Goal: Transaction & Acquisition: Obtain resource

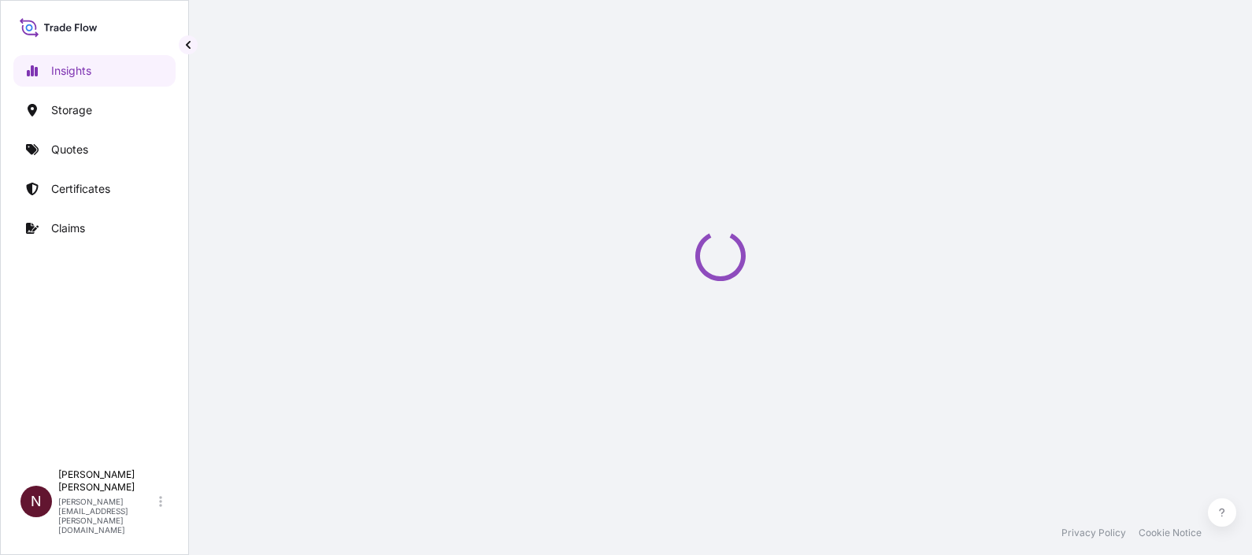
select select "2025"
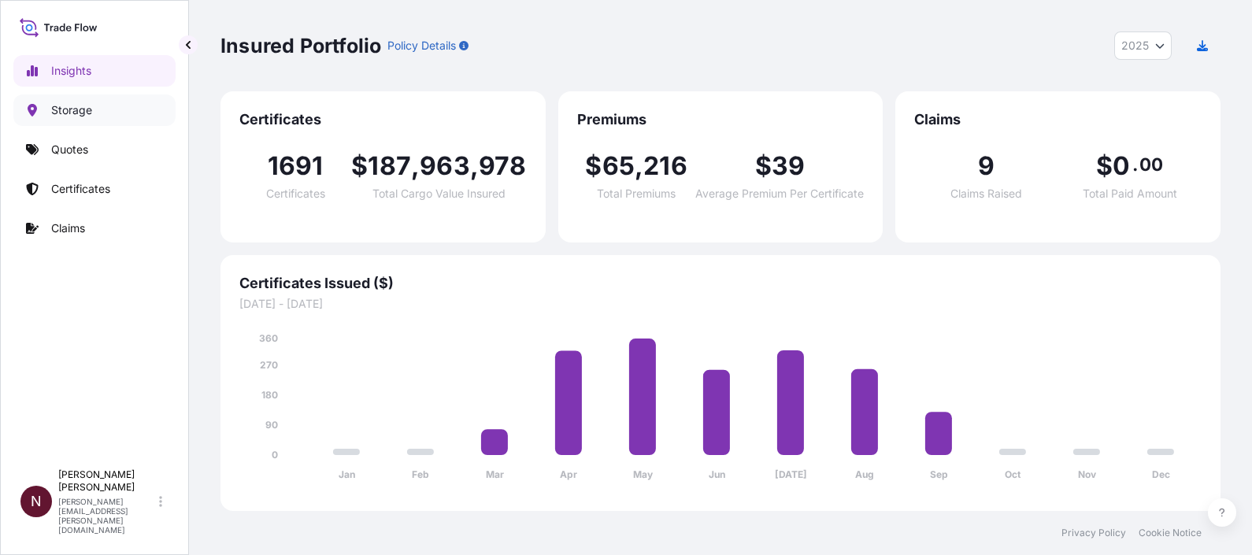
click at [79, 114] on p "Storage" at bounding box center [71, 110] width 41 height 16
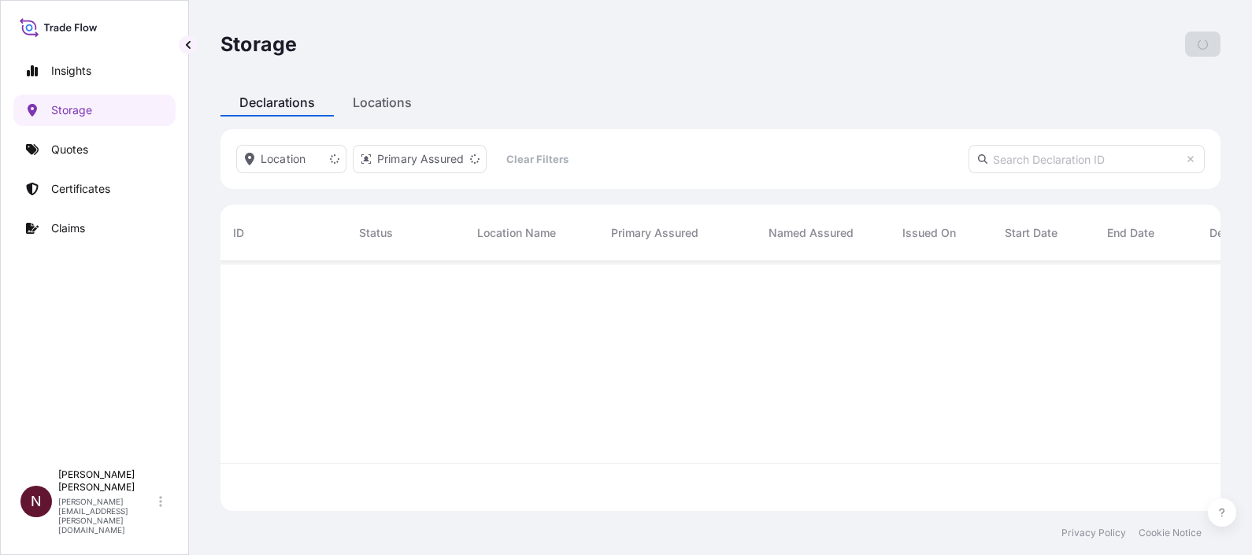
scroll to position [243, 984]
click at [73, 154] on p "Quotes" at bounding box center [69, 150] width 37 height 16
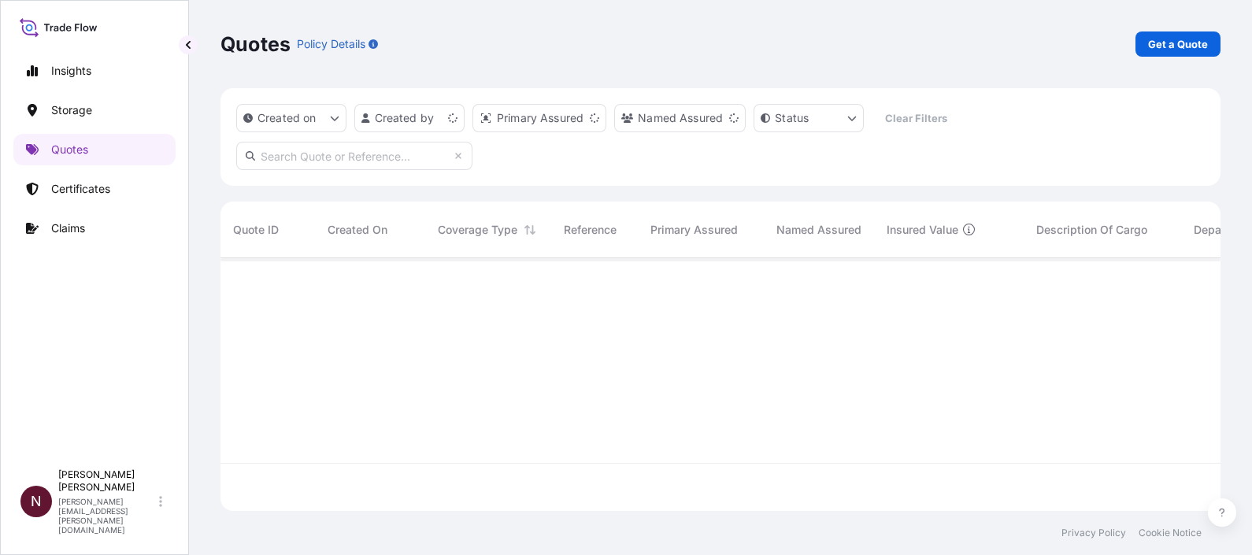
scroll to position [246, 984]
click at [1172, 39] on p "Get a Quote" at bounding box center [1178, 44] width 60 height 16
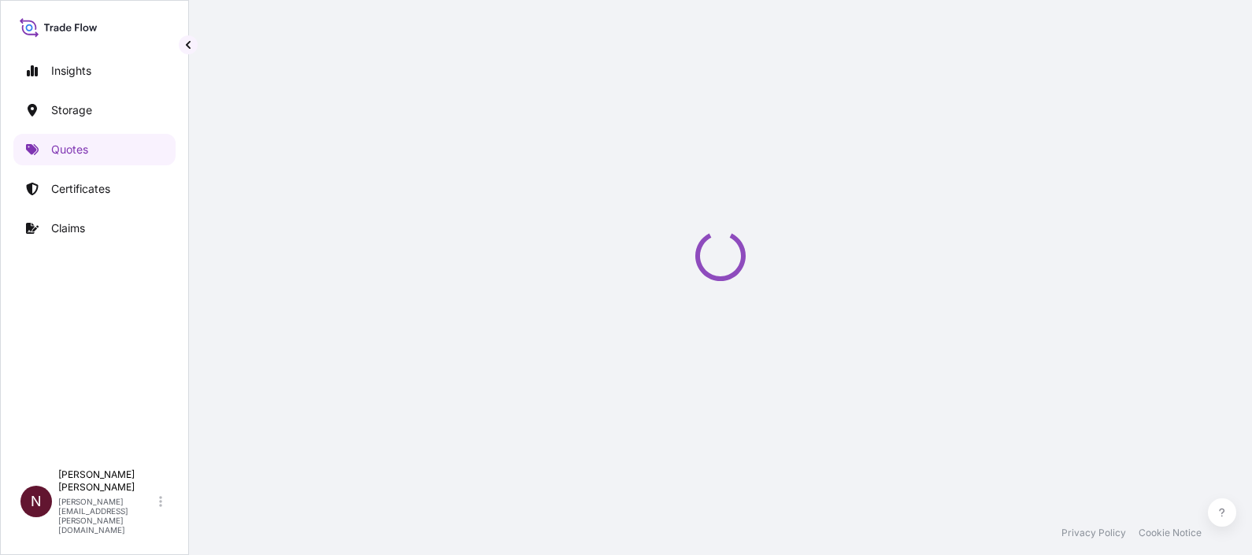
select select "Water"
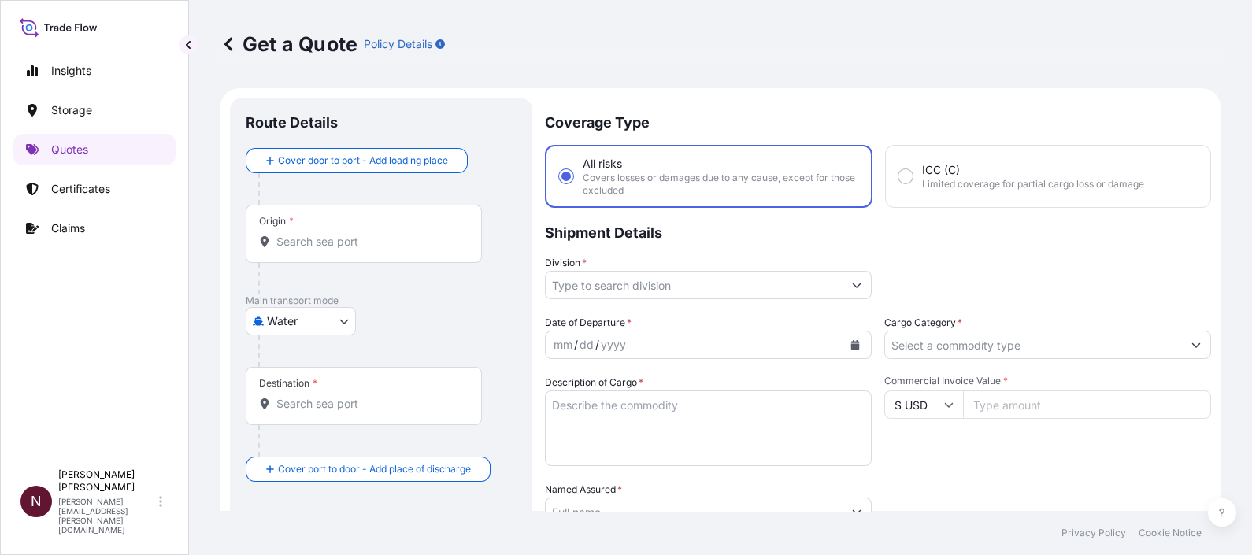
scroll to position [24, 0]
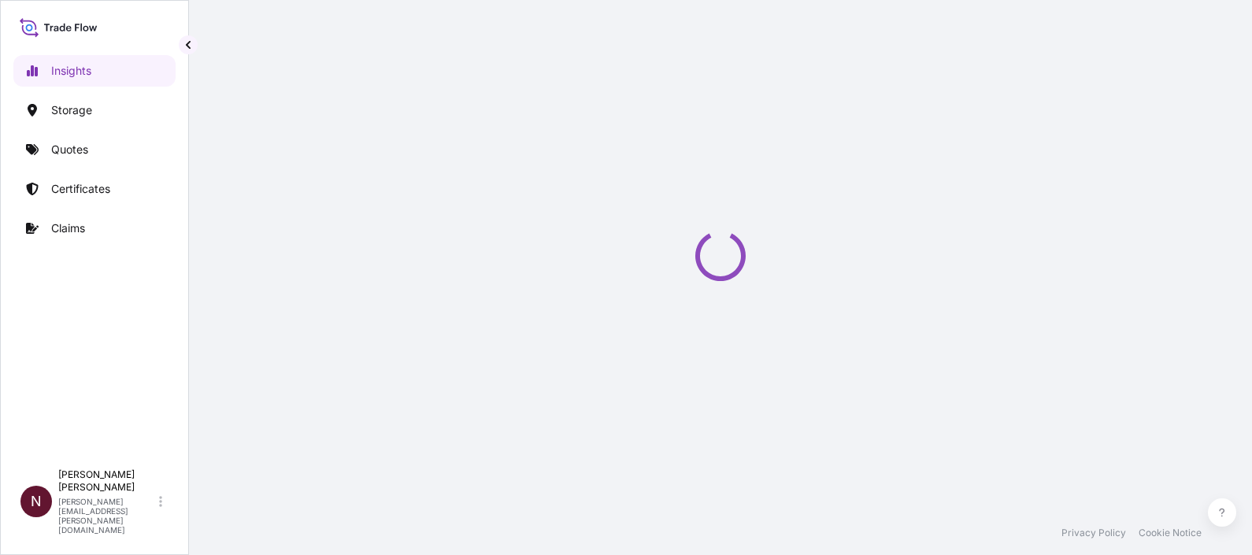
select select "2025"
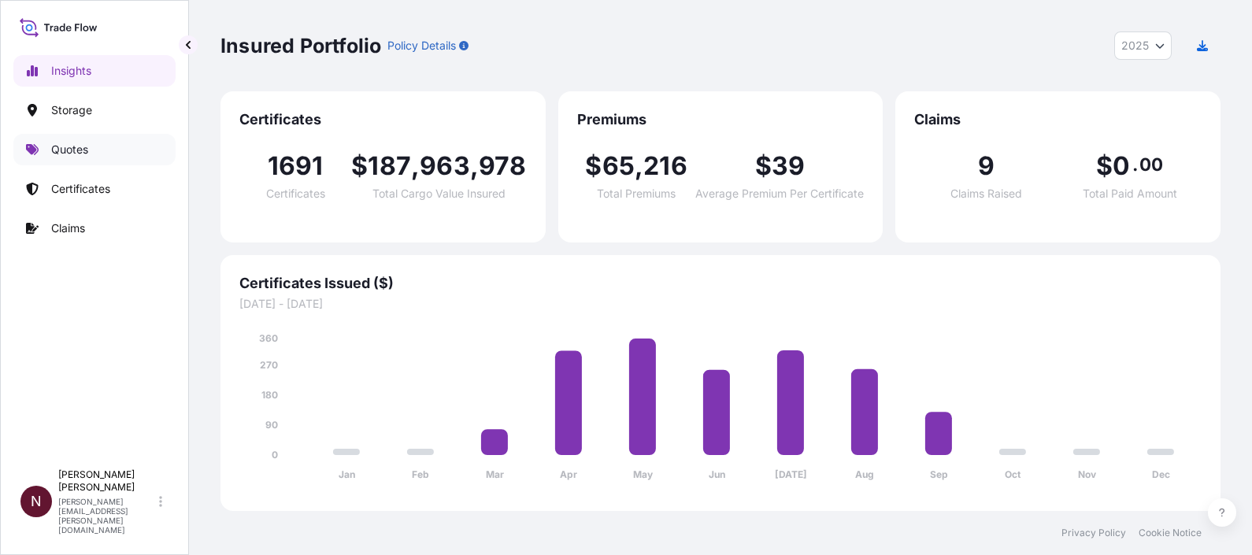
click at [80, 150] on p "Quotes" at bounding box center [69, 150] width 37 height 16
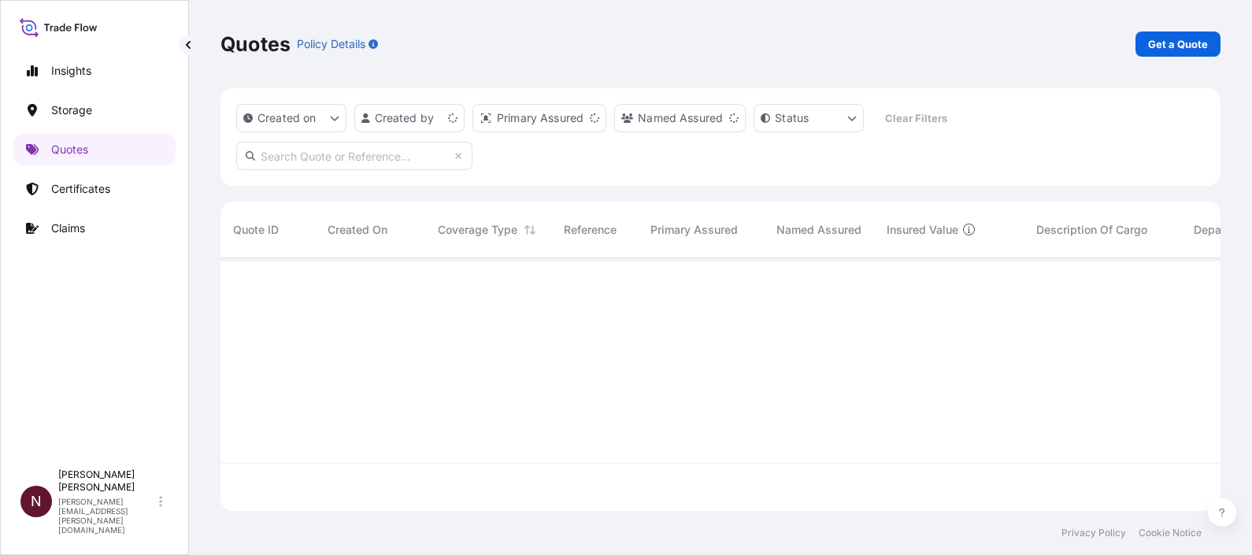
scroll to position [246, 984]
click at [1164, 52] on link "Get a Quote" at bounding box center [1177, 43] width 85 height 25
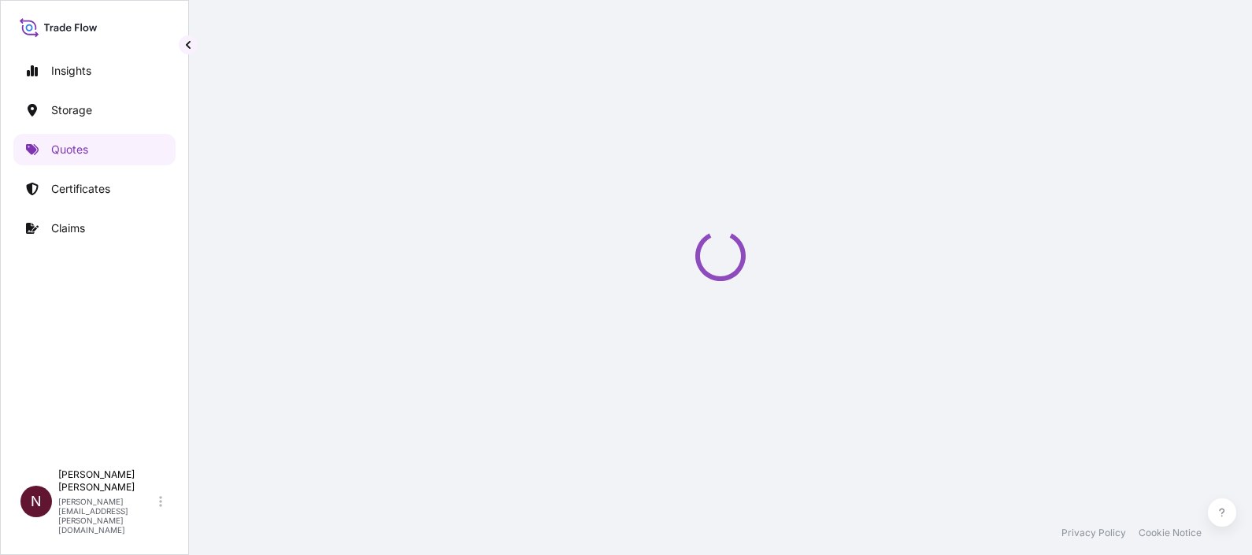
select select "Water"
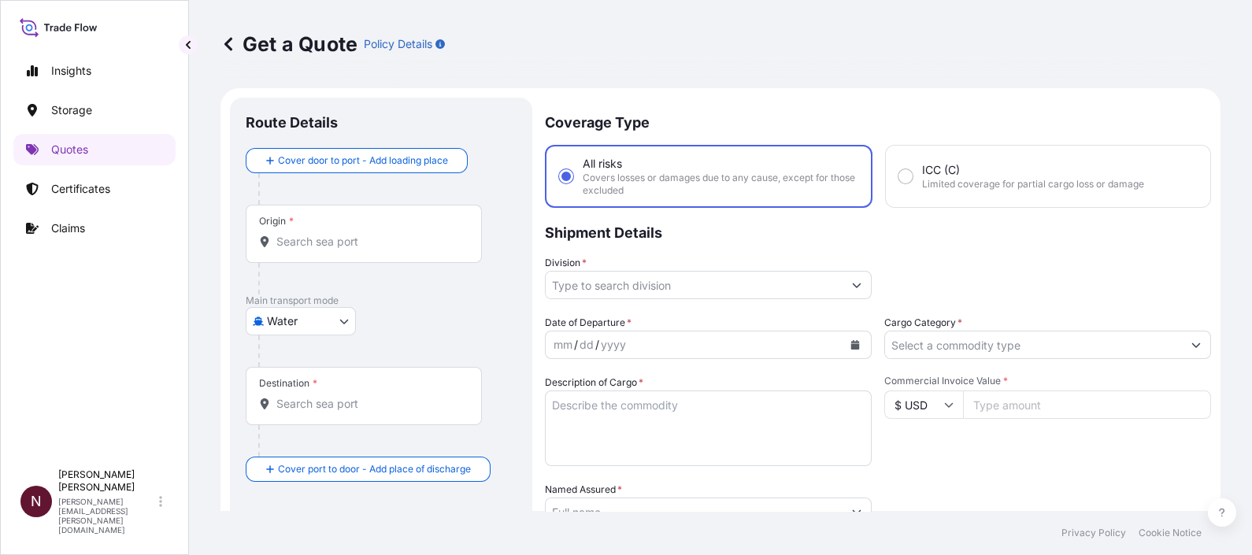
scroll to position [24, 0]
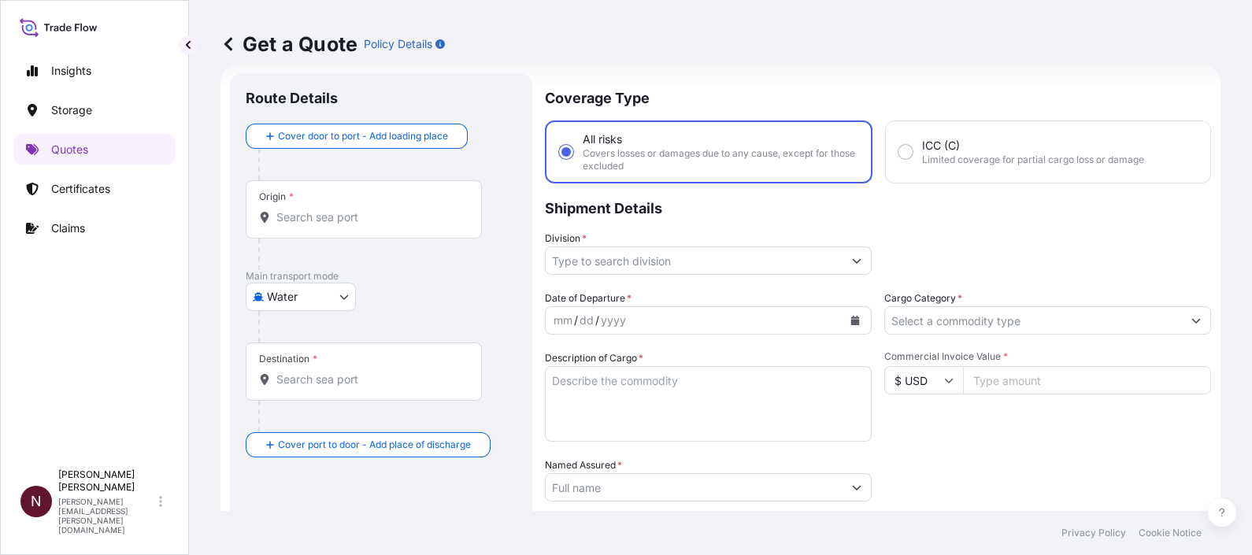
click at [290, 230] on div "Origin *" at bounding box center [364, 209] width 236 height 58
click at [290, 225] on input "Origin *" at bounding box center [369, 217] width 186 height 16
click at [291, 231] on div "Origin *" at bounding box center [364, 209] width 236 height 58
click at [291, 225] on input "Origin * Please select an origin" at bounding box center [369, 217] width 186 height 16
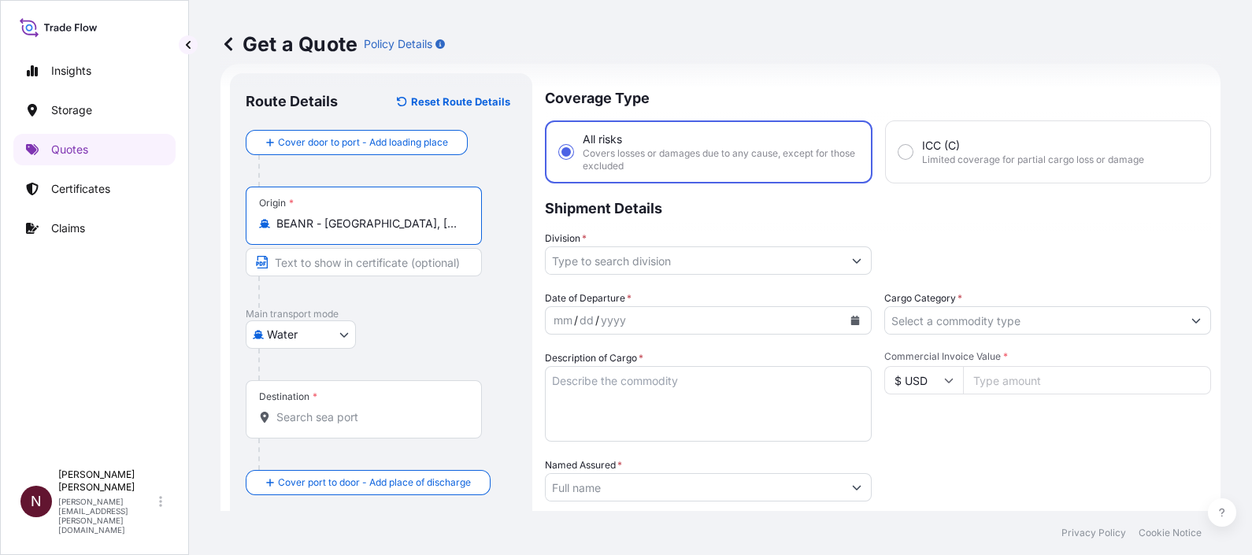
type input "BEANR - Antwerpen, Belgium"
click at [287, 421] on input "Destination *" at bounding box center [369, 417] width 186 height 16
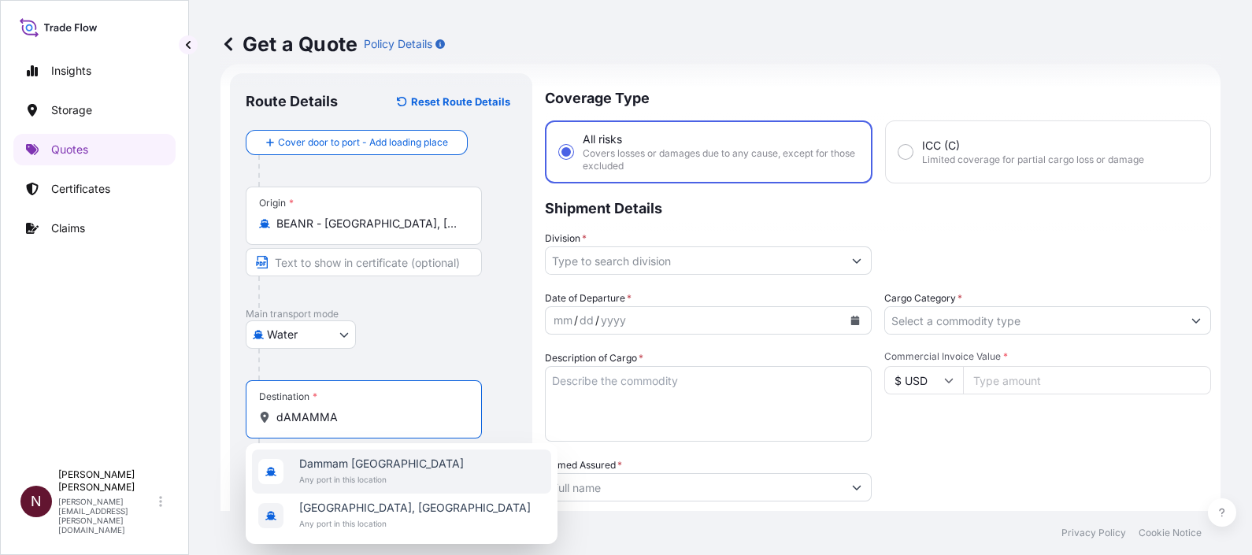
click at [360, 457] on span "Dammam Saudi Arabia" at bounding box center [381, 464] width 165 height 16
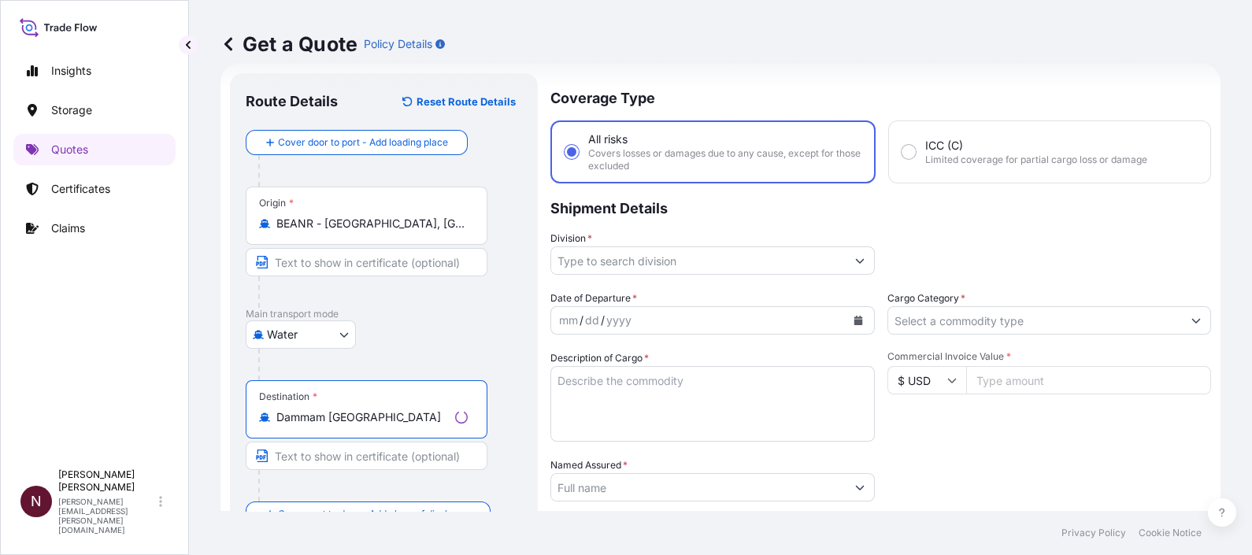
scroll to position [221, 0]
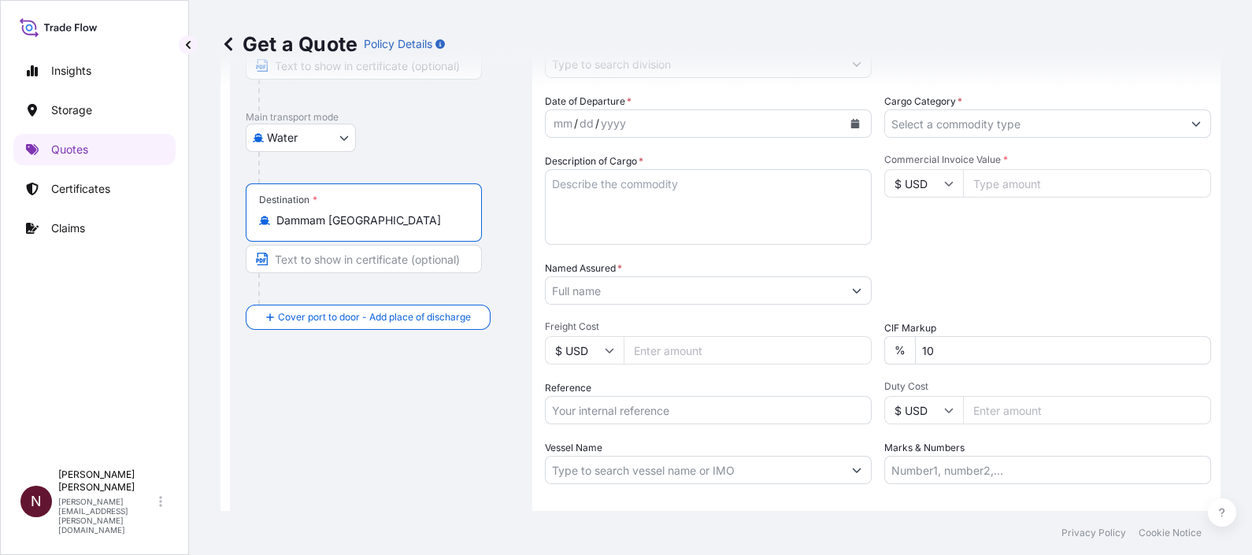
drag, startPoint x: 409, startPoint y: 220, endPoint x: 256, endPoint y: 209, distance: 153.8
click at [256, 209] on div "Destination * Dammam Saudi Arabia" at bounding box center [364, 212] width 236 height 58
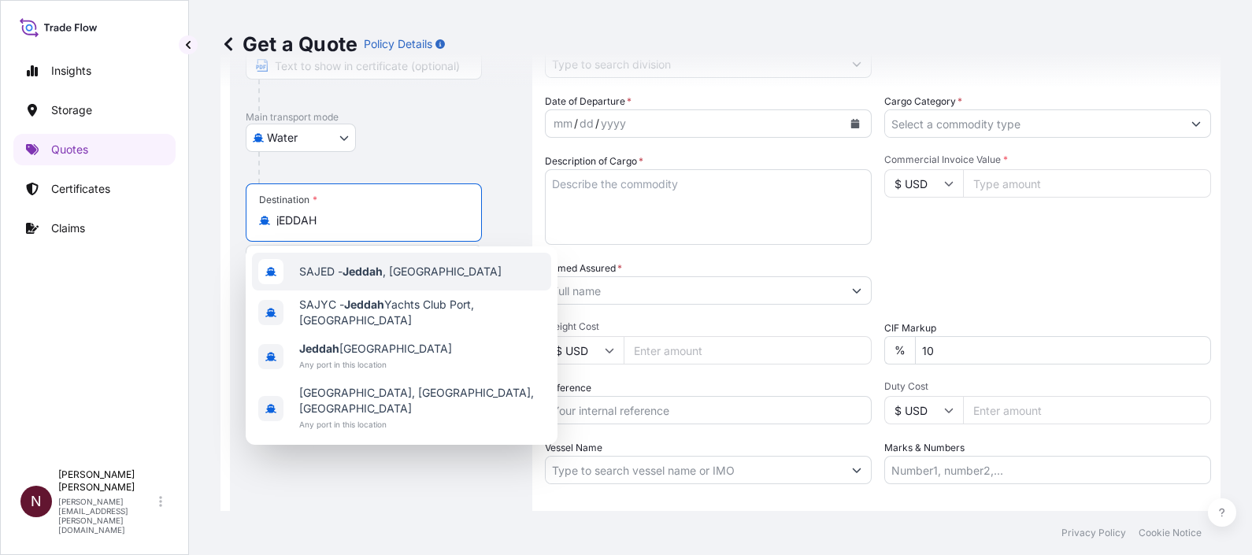
click at [331, 272] on span "SAJED - Jeddah , Saudi Arabia" at bounding box center [400, 272] width 202 height 16
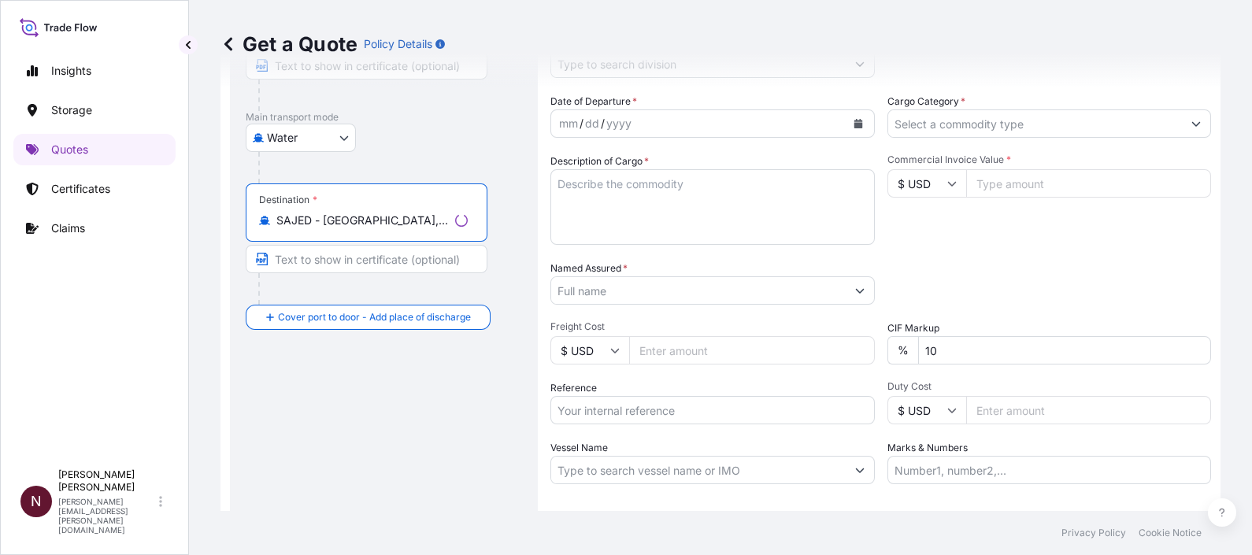
type input "SAJED - Jeddah, Saudi Arabia"
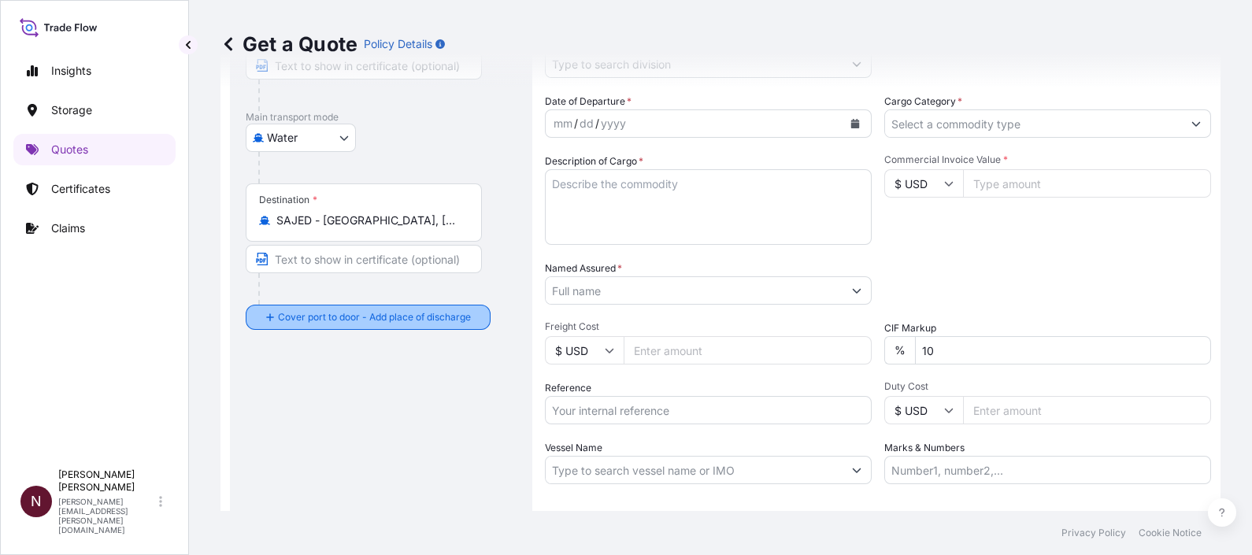
click at [309, 329] on div "Cover port to door - Add place of discharge" at bounding box center [368, 317] width 218 height 28
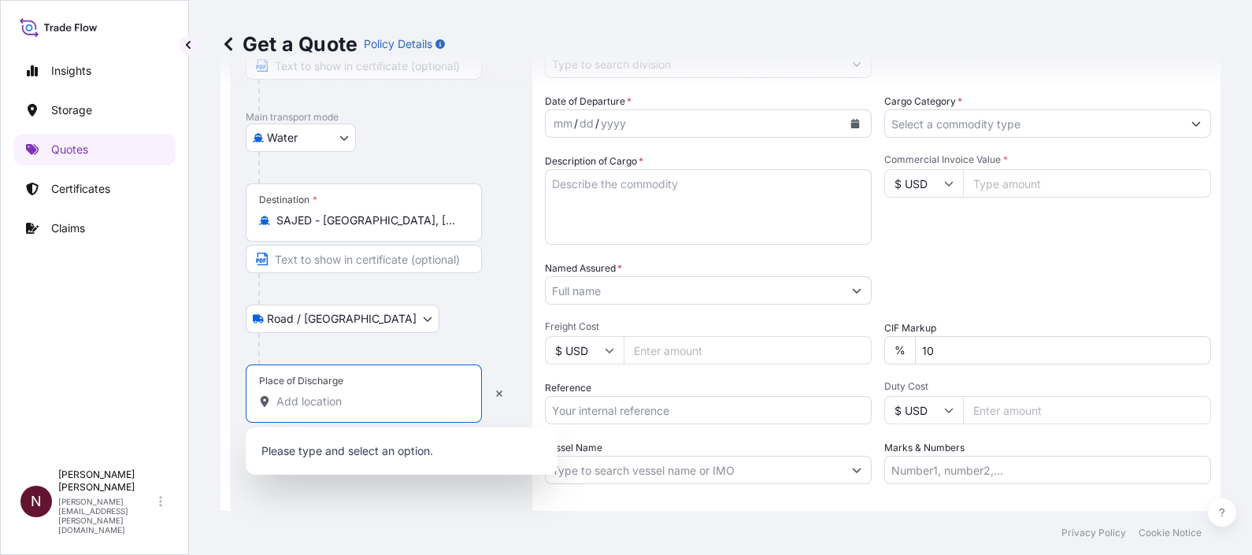
click at [291, 401] on input "Place of Discharge" at bounding box center [369, 402] width 186 height 16
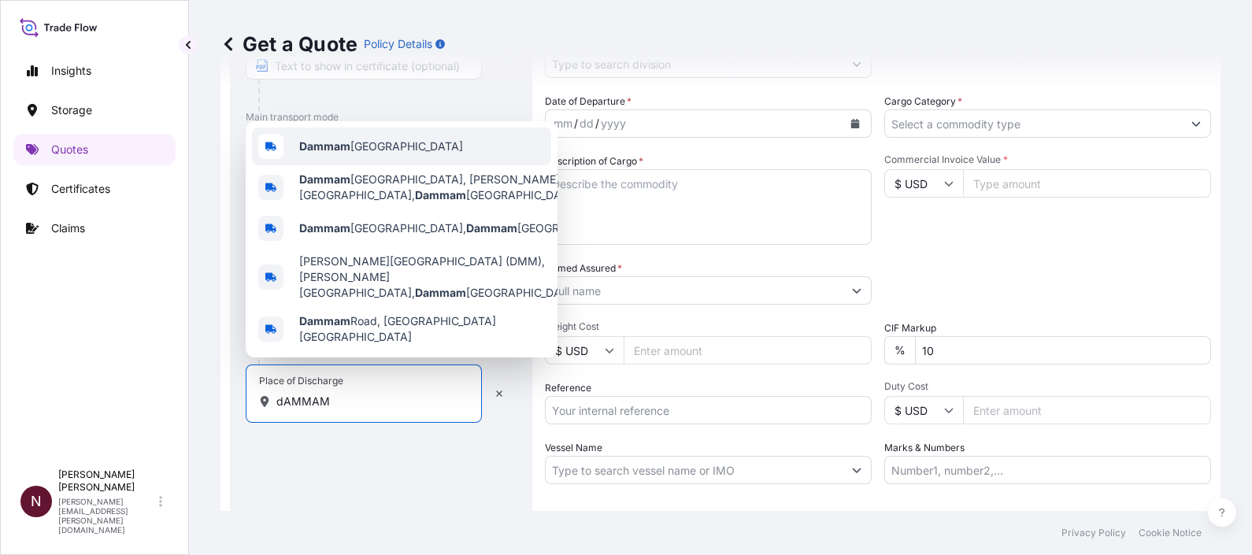
click at [376, 165] on div "Dammam Saudi Arabia" at bounding box center [401, 147] width 299 height 38
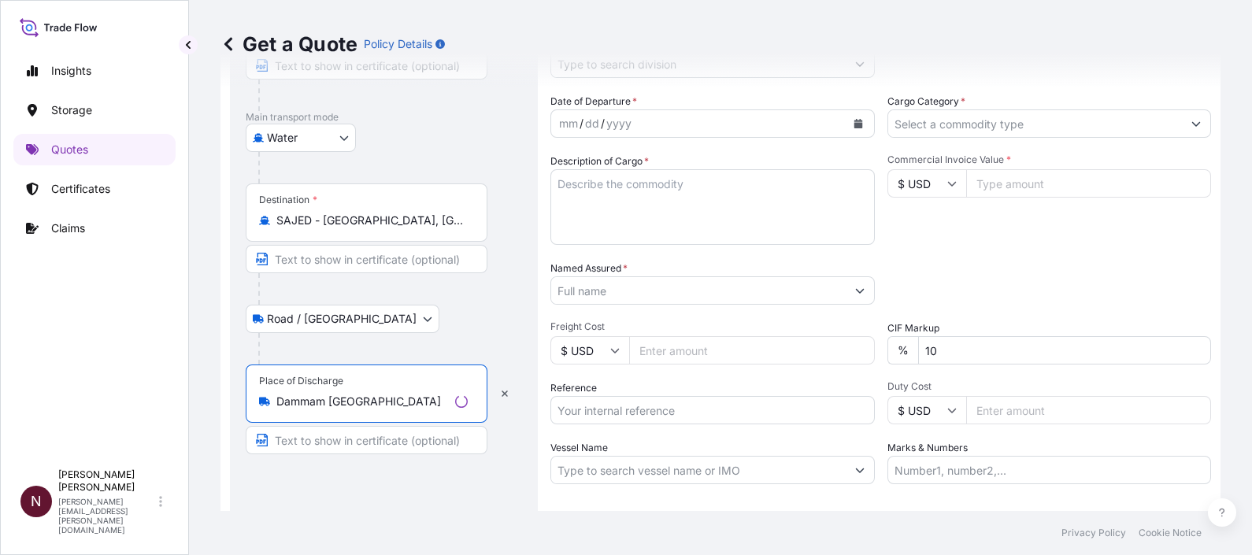
type input "Dammam Saudi Arabia"
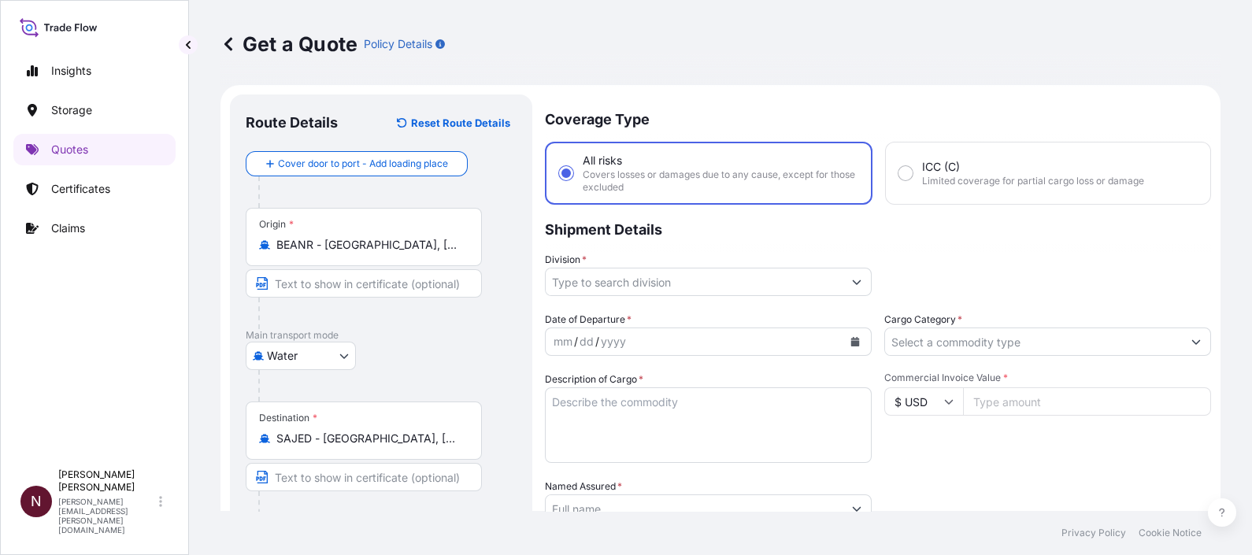
scroll to position [0, 0]
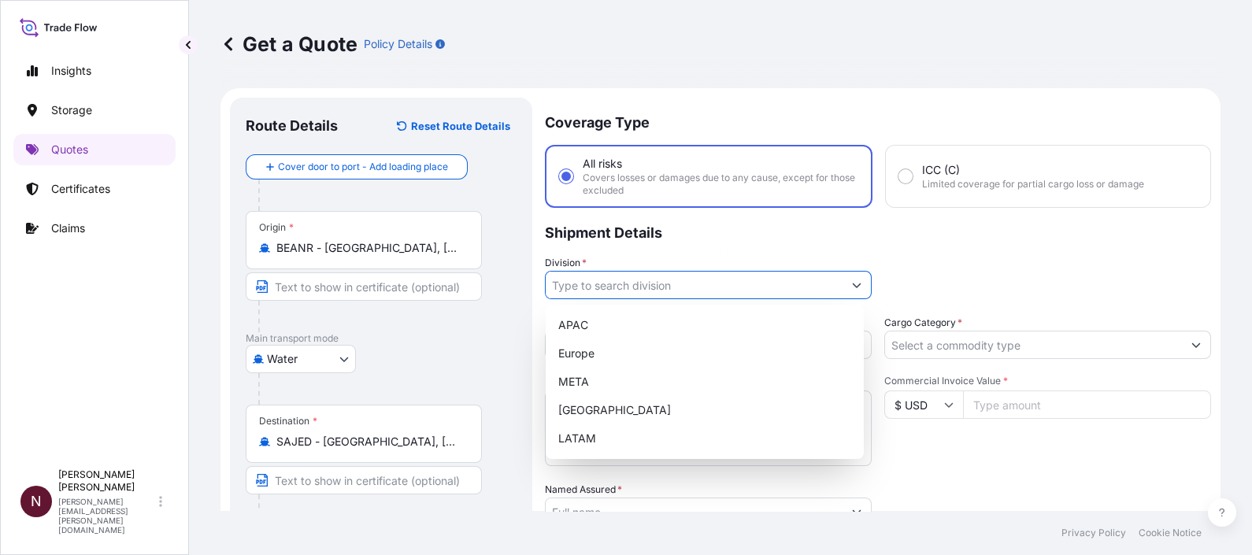
click at [609, 279] on input "Division *" at bounding box center [694, 285] width 297 height 28
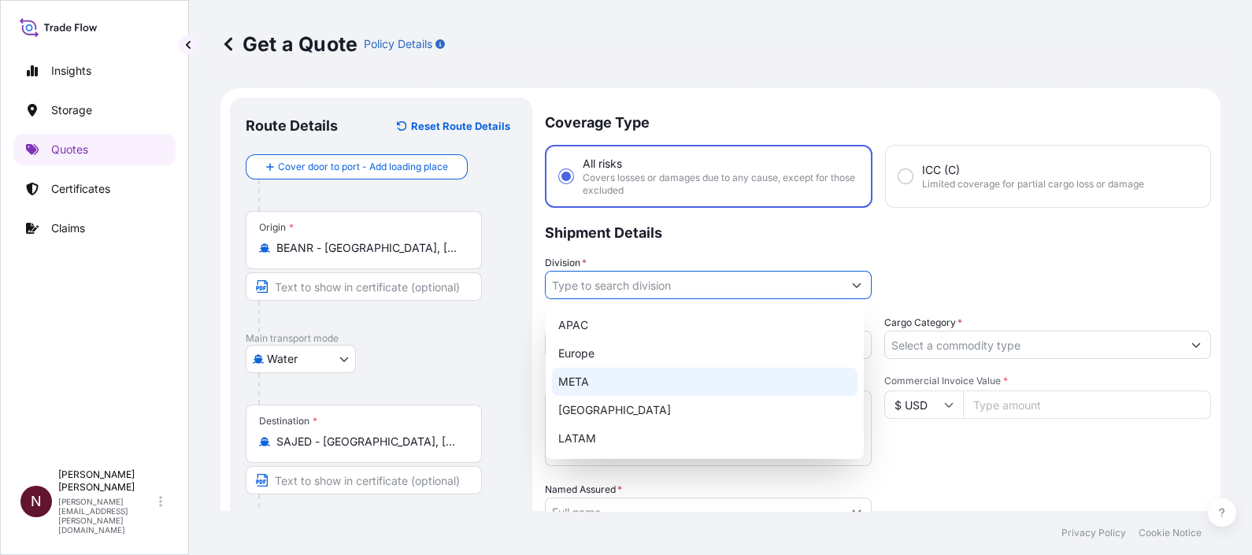
click at [580, 375] on div "META" at bounding box center [704, 382] width 305 height 28
type input "META"
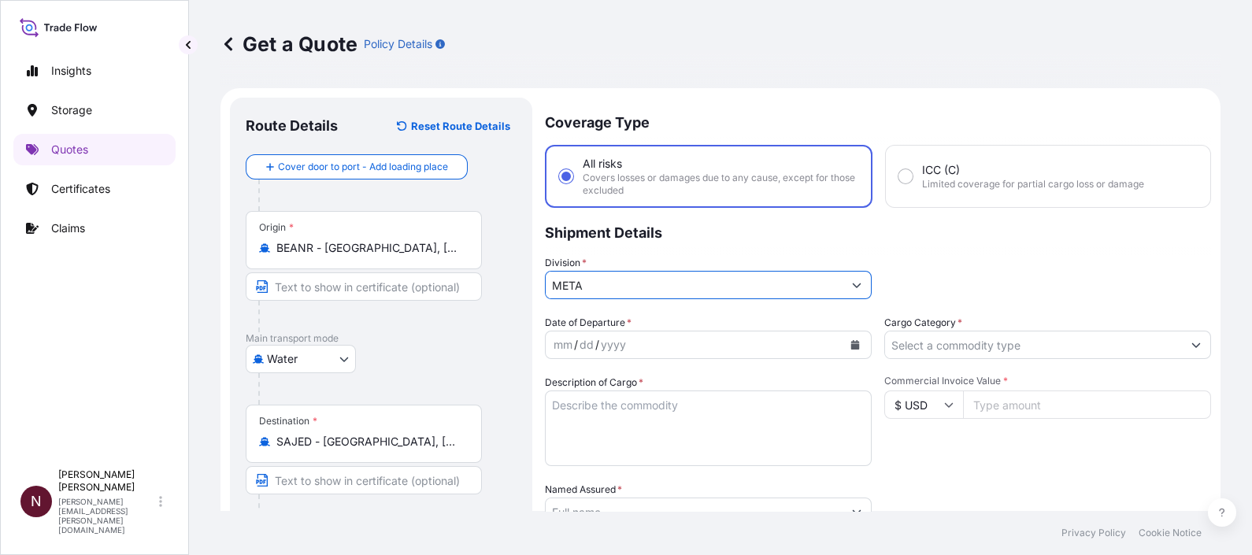
click at [600, 342] on div "yyyy" at bounding box center [613, 344] width 28 height 19
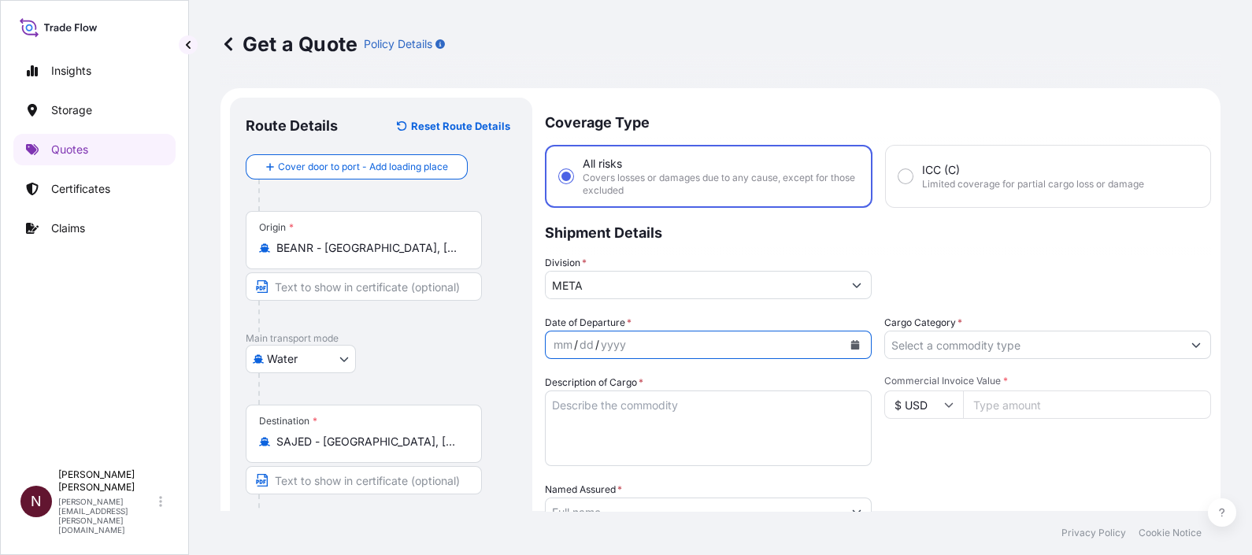
click at [846, 348] on button "Calendar" at bounding box center [854, 344] width 25 height 25
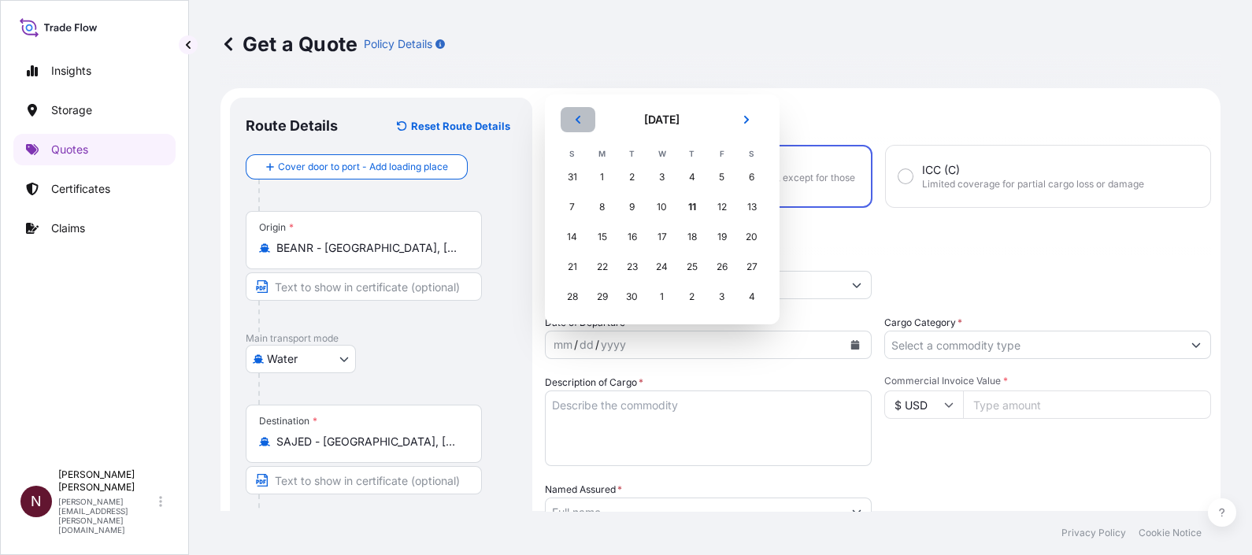
click at [571, 124] on button "Previous" at bounding box center [578, 119] width 35 height 25
click at [659, 269] on div "27" at bounding box center [662, 267] width 28 height 28
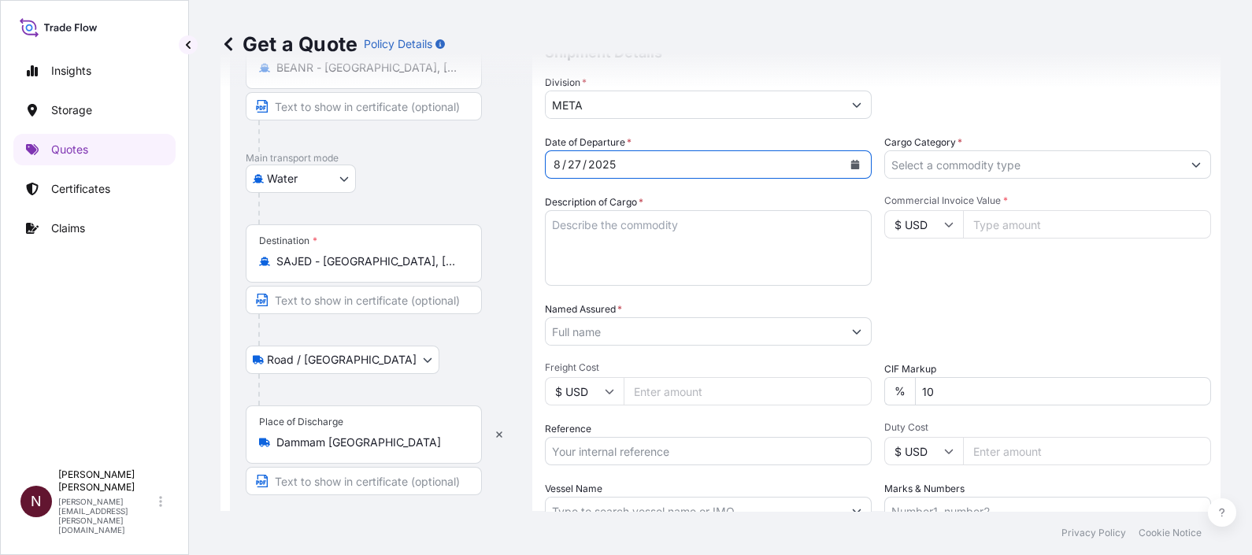
scroll to position [295, 0]
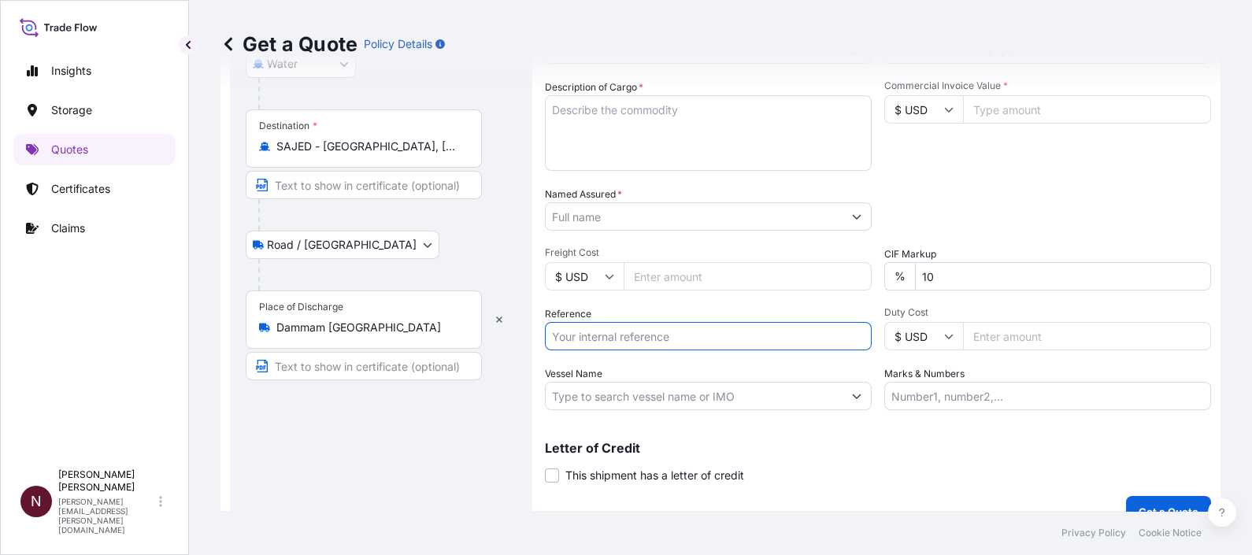
click at [590, 339] on input "Reference" at bounding box center [708, 336] width 327 height 28
paste input "3215243112"
type input "3215243112"
drag, startPoint x: 940, startPoint y: 276, endPoint x: 896, endPoint y: 276, distance: 44.1
click at [896, 276] on div "% 10" at bounding box center [1047, 276] width 327 height 28
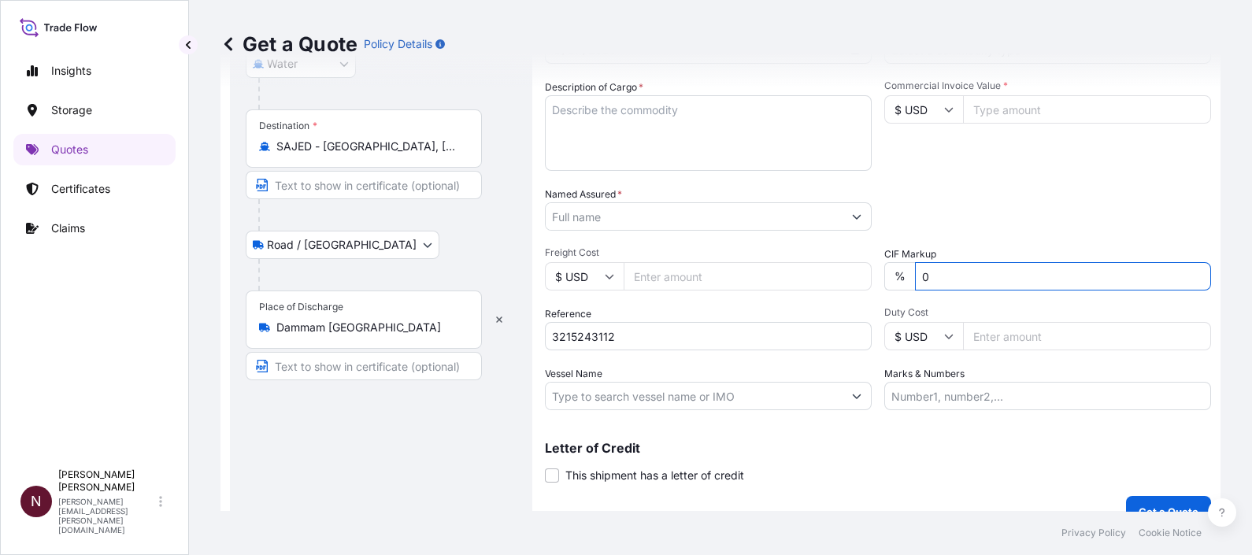
type input "0"
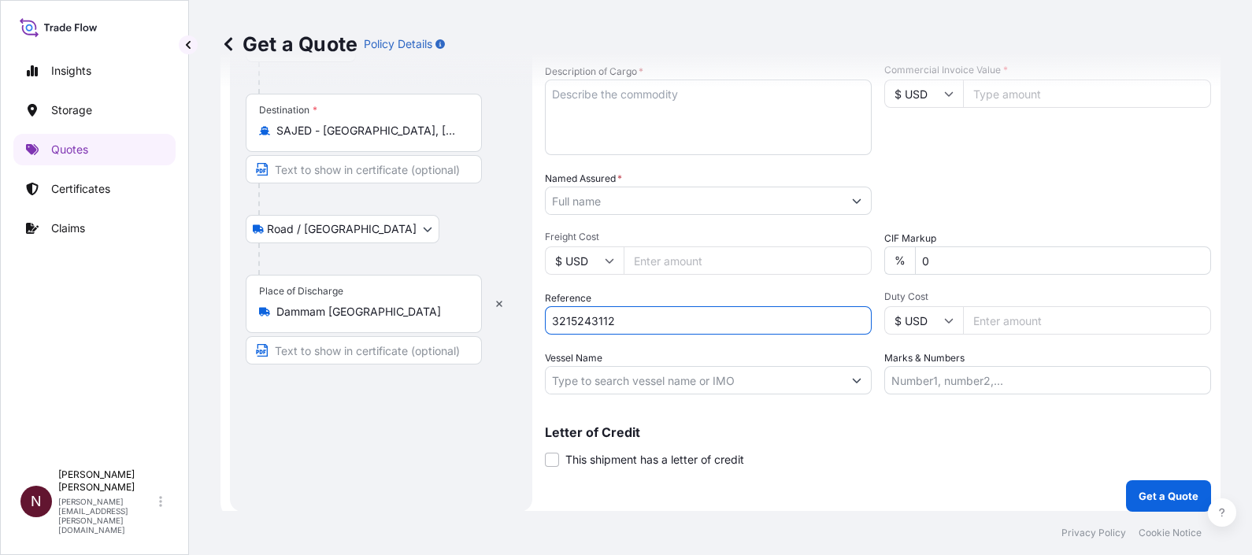
scroll to position [320, 0]
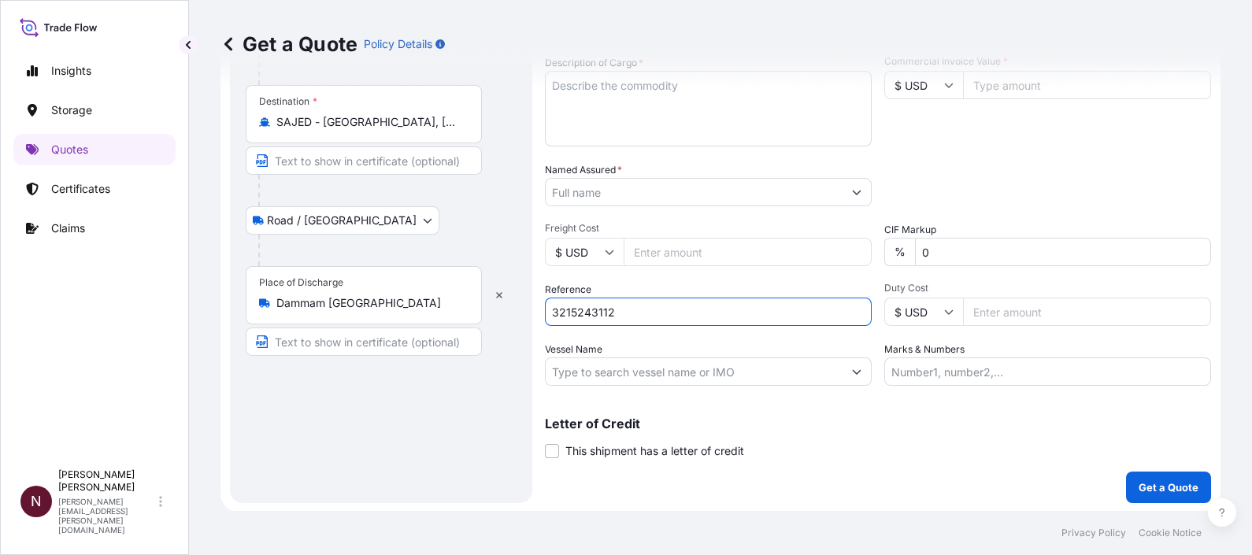
click at [630, 119] on textarea "Description of Cargo *" at bounding box center [708, 109] width 327 height 76
paste textarea "Wires & Cables"
type textarea "Wires & Cables"
click at [583, 197] on input "Named Assured *" at bounding box center [694, 192] width 297 height 28
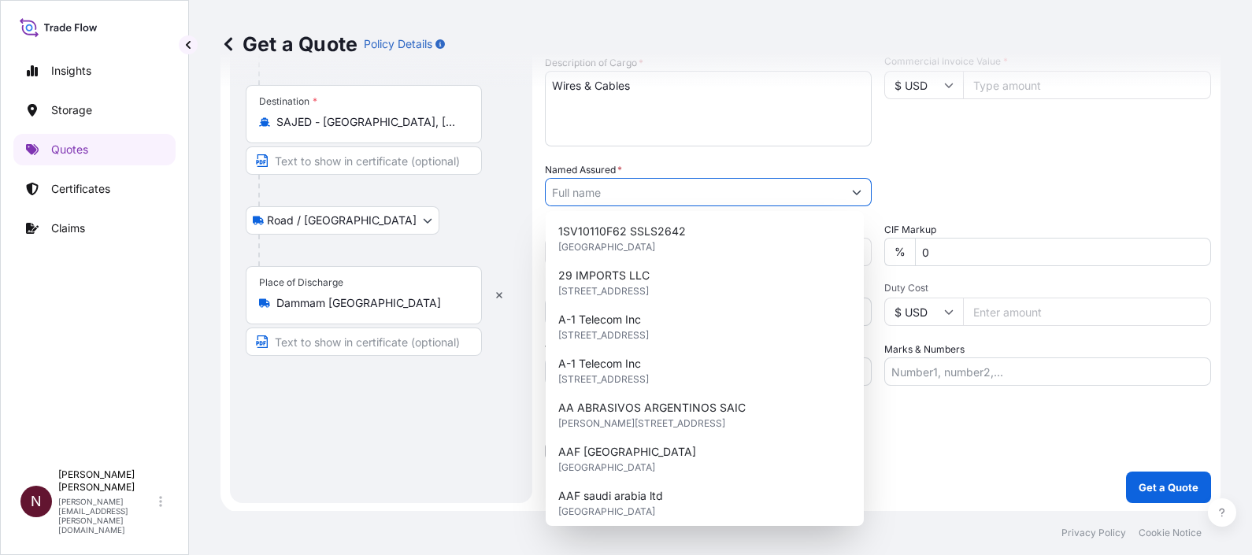
paste input "ANIXTER SAUDI CO. LTD"
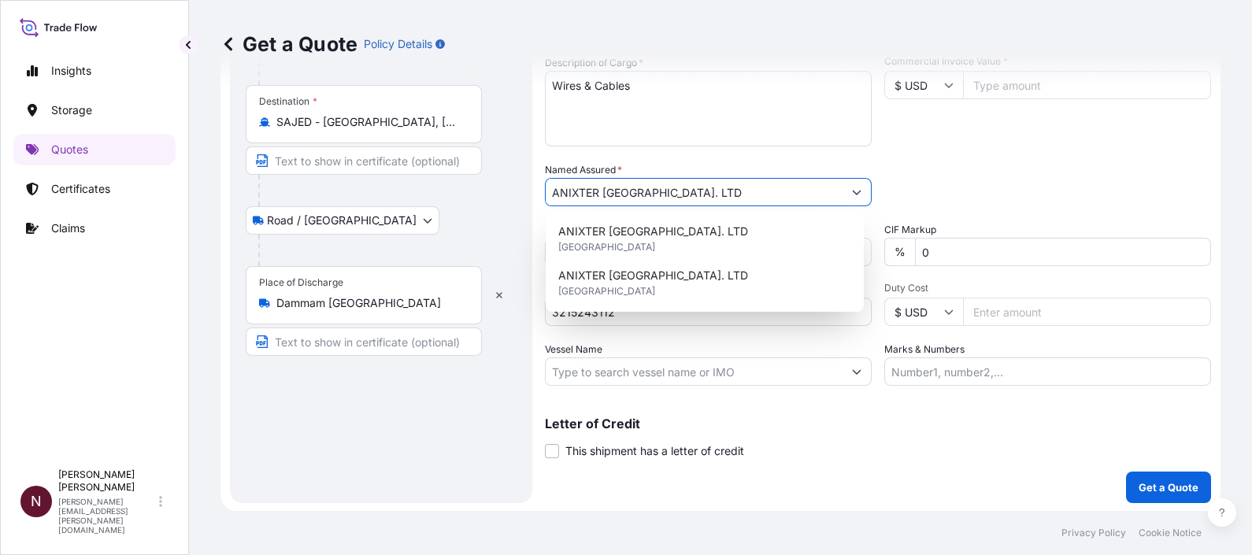
type input "ANIXTER SAUDI CO. LTD"
click at [943, 183] on div "Packing Category Type to search a container mode Please select a primary mode o…" at bounding box center [1047, 184] width 327 height 44
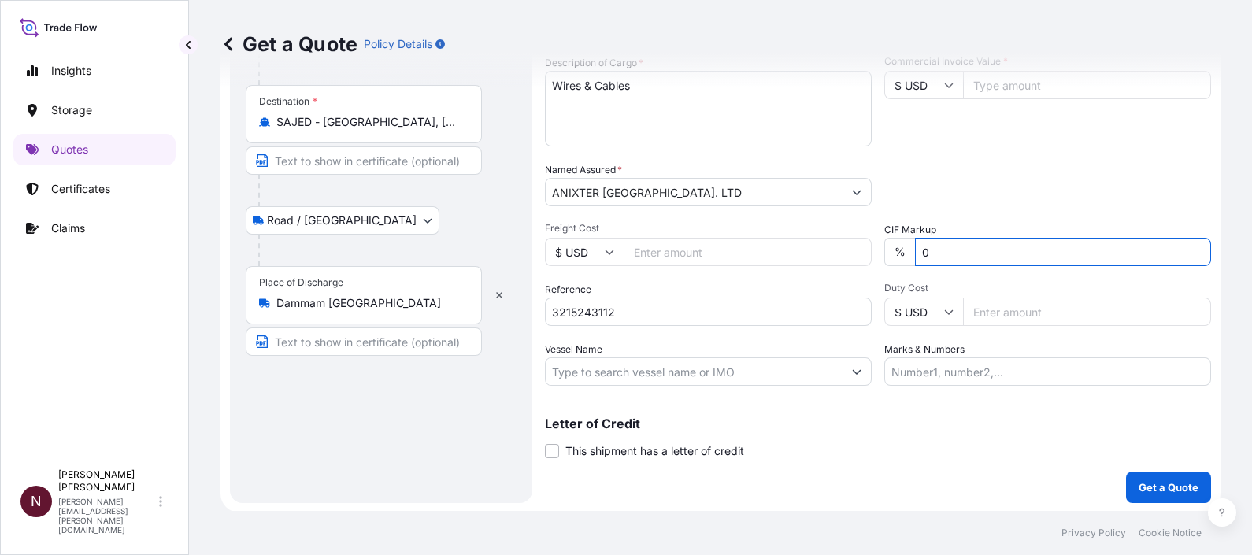
drag, startPoint x: 949, startPoint y: 256, endPoint x: 694, endPoint y: 335, distance: 266.9
click at [947, 256] on input "0" at bounding box center [1063, 252] width 296 height 28
click at [988, 83] on div "Get a Quote Policy Details" at bounding box center [720, 44] width 1000 height 88
click at [979, 91] on input "Commercial Invoice Value *" at bounding box center [1087, 85] width 248 height 28
paste input "297261.10"
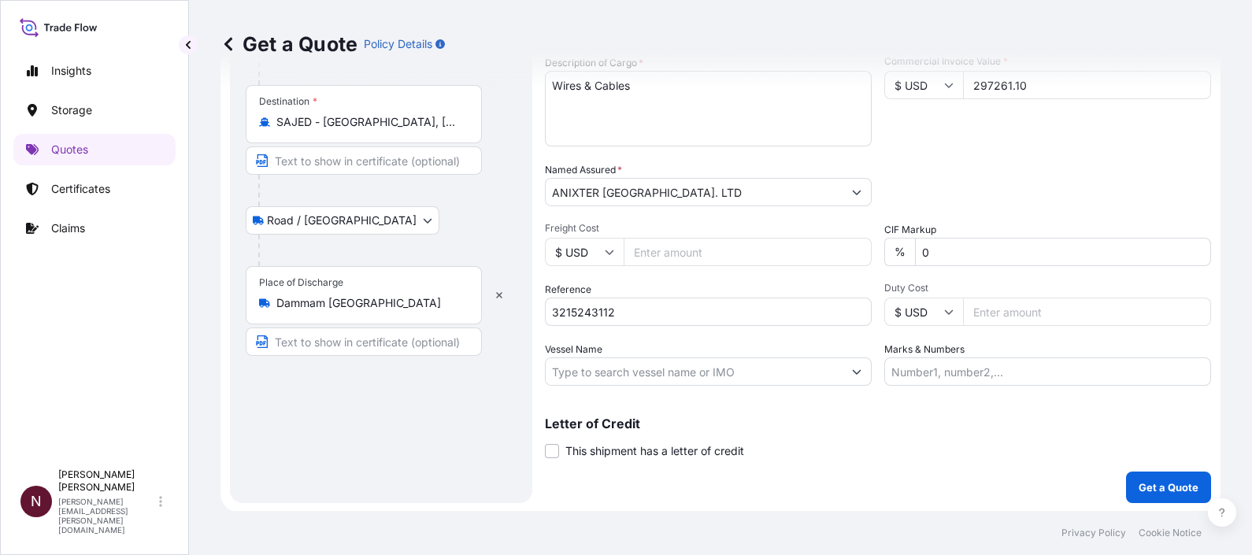
type input "297261.10"
click at [1159, 479] on p "Get a Quote" at bounding box center [1168, 487] width 60 height 16
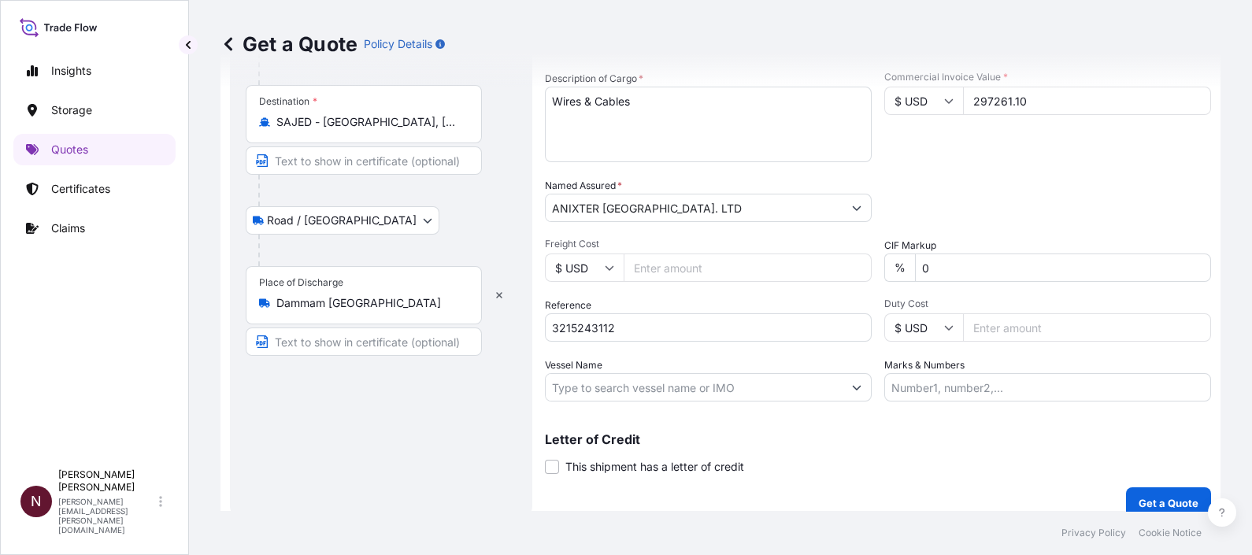
click at [645, 269] on input "Freight Cost" at bounding box center [747, 267] width 248 height 28
drag, startPoint x: 1036, startPoint y: 99, endPoint x: 882, endPoint y: 103, distance: 153.6
click at [866, 101] on div "Date of Departure * 8 / 27 / 2025 Cargo Category * Please select a commodity ca…" at bounding box center [878, 198] width 666 height 406
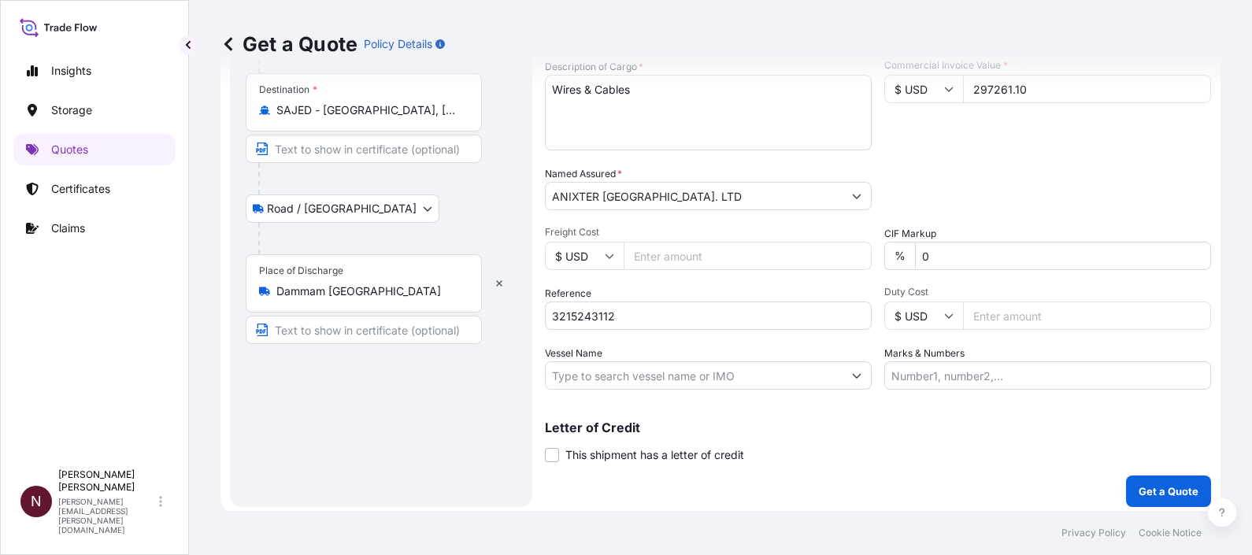
scroll to position [335, 0]
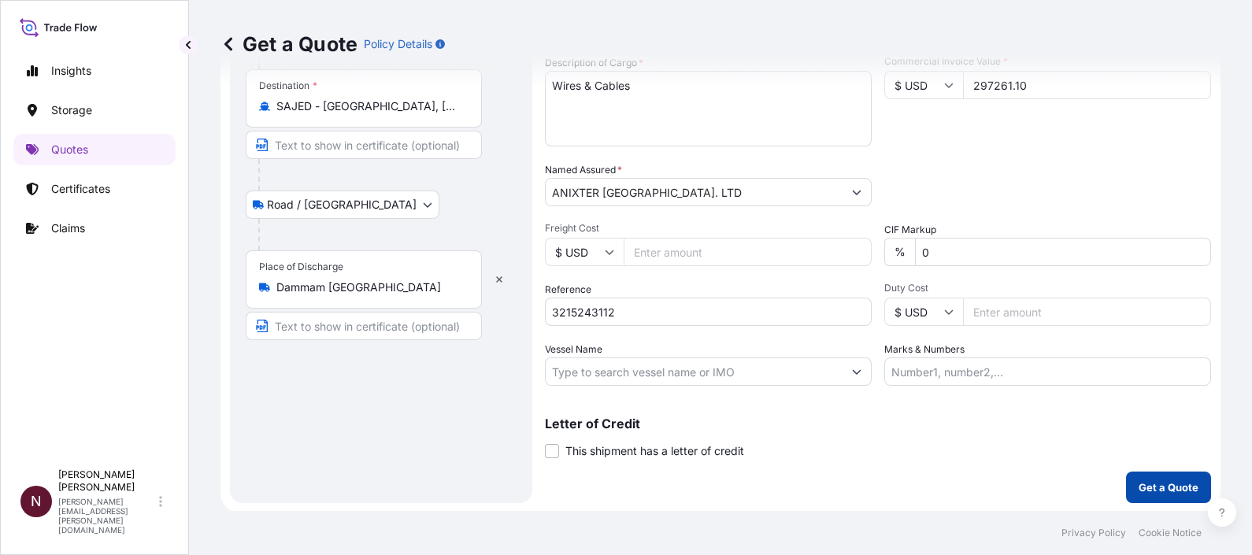
click at [1149, 492] on p "Get a Quote" at bounding box center [1168, 487] width 60 height 16
click at [1151, 488] on p "Get a Quote" at bounding box center [1168, 487] width 60 height 16
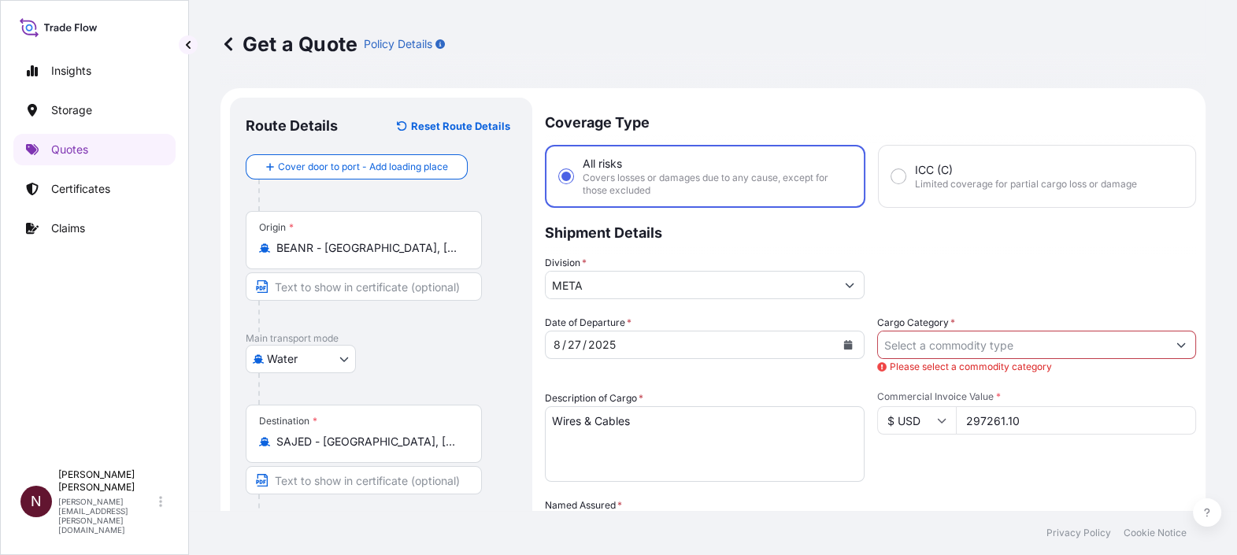
click at [922, 345] on input "Cargo Category *" at bounding box center [1023, 345] width 290 height 28
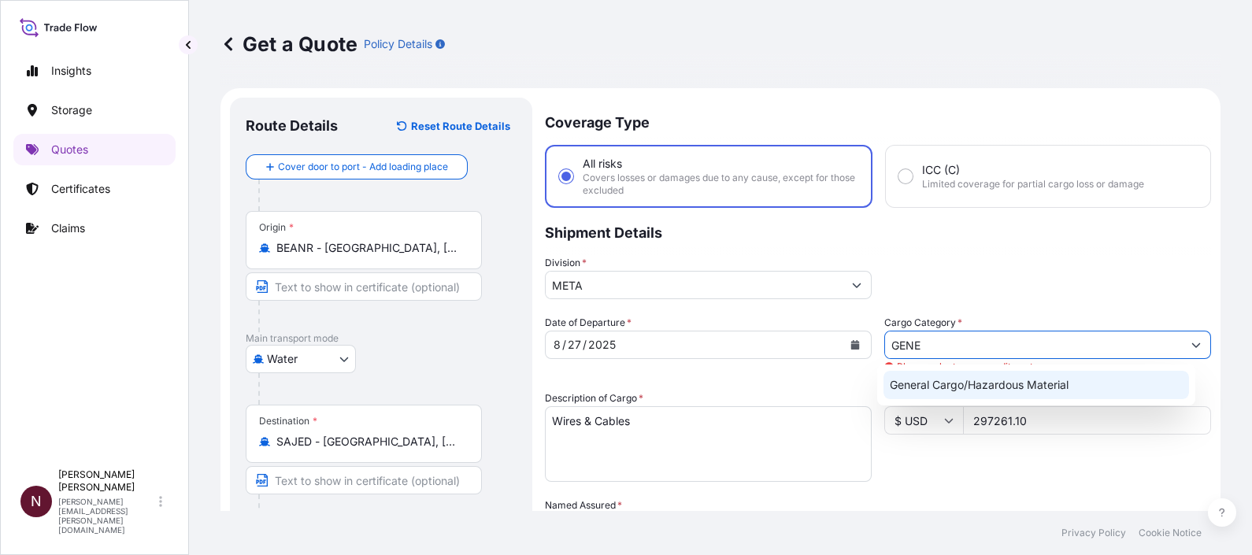
click at [933, 397] on div "General Cargo/Hazardous Material" at bounding box center [1035, 385] width 305 height 28
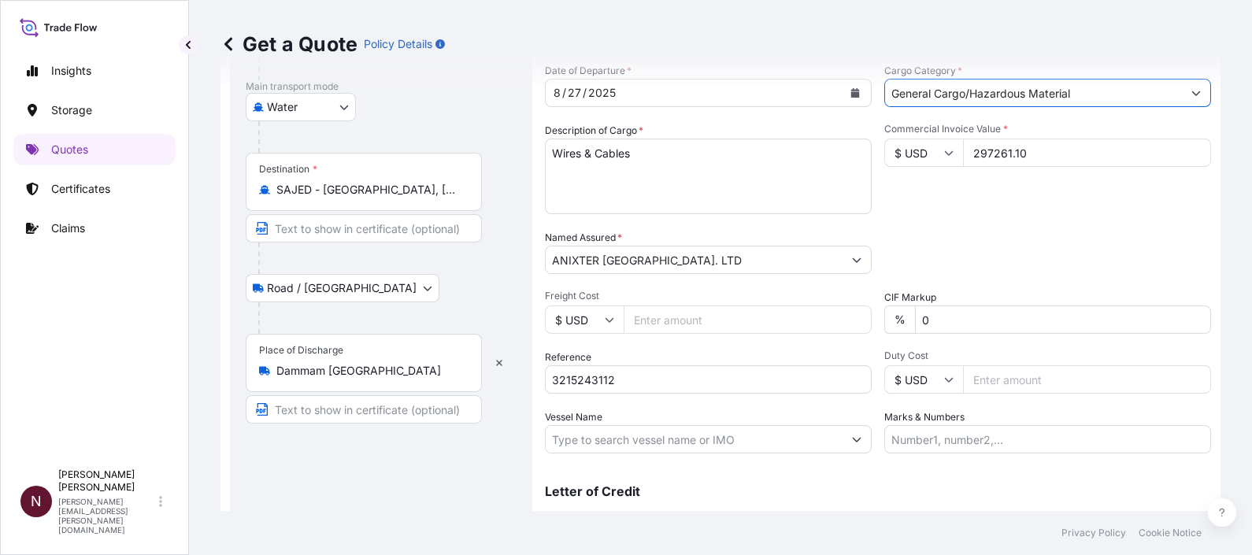
scroll to position [320, 0]
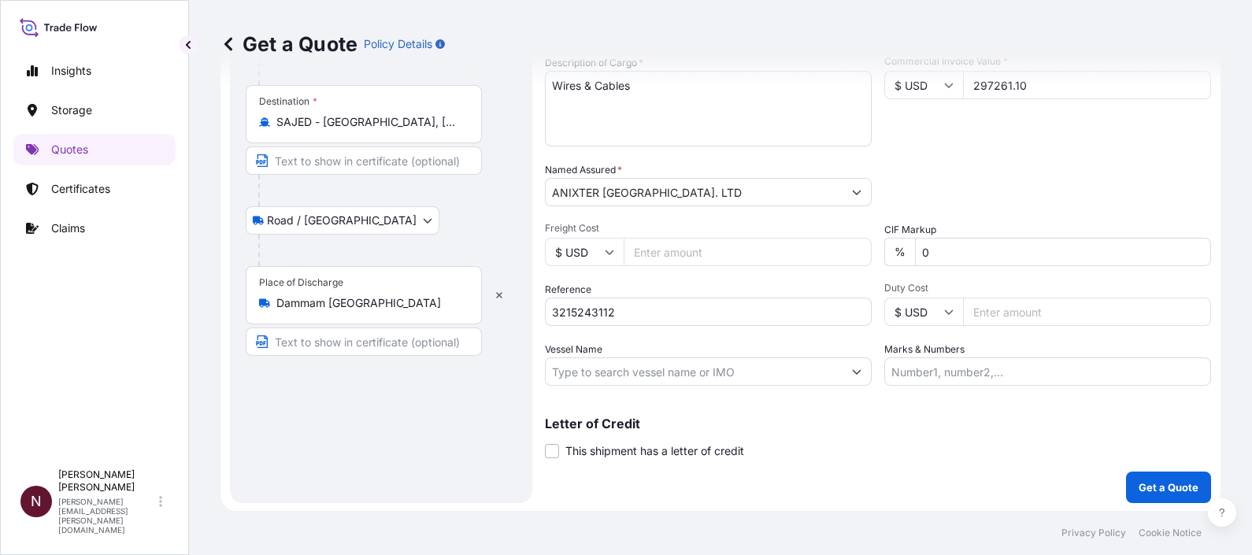
type input "General Cargo/Hazardous Material"
click at [1109, 469] on div "Coverage Type All risks Covers losses or damages due to any cause, except for t…" at bounding box center [878, 140] width 666 height 725
click at [1138, 484] on p "Get a Quote" at bounding box center [1168, 487] width 60 height 16
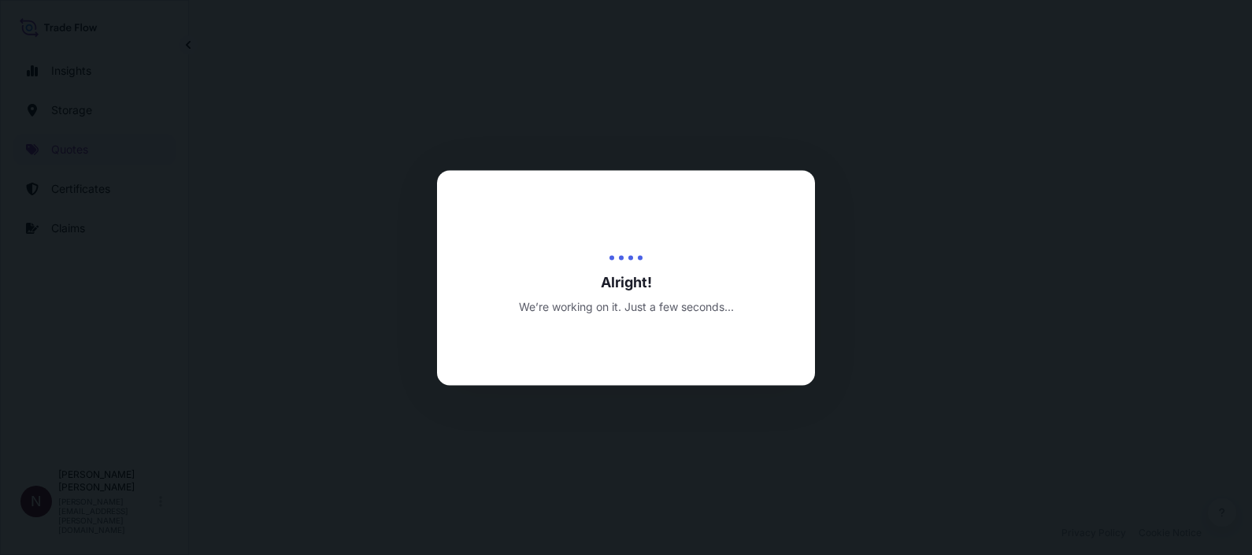
select select "Water"
select select "Road / [GEOGRAPHIC_DATA]"
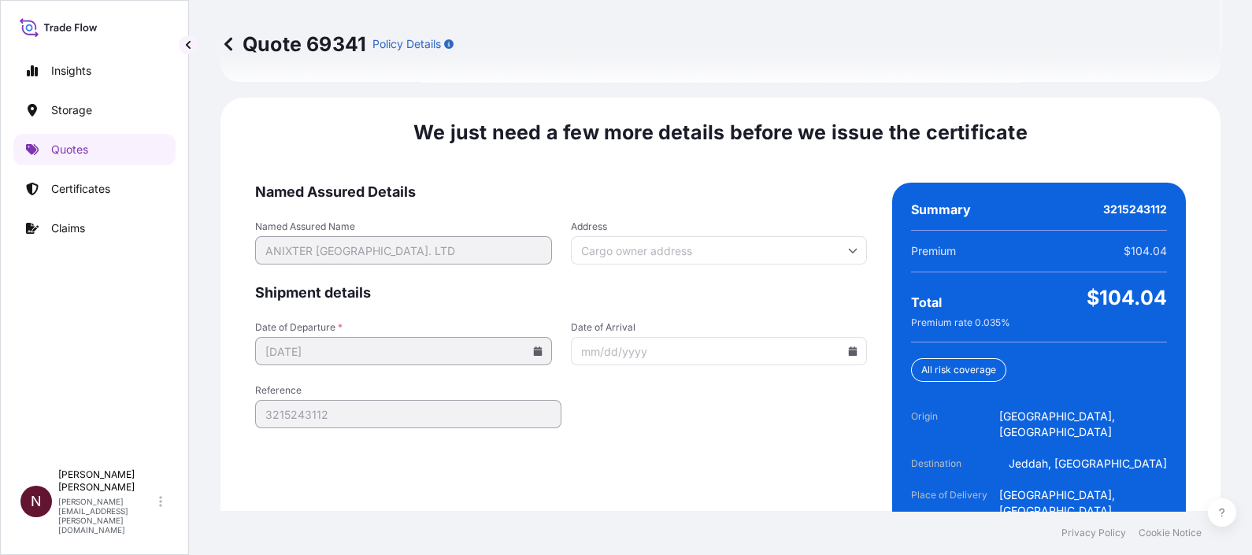
scroll to position [2497, 0]
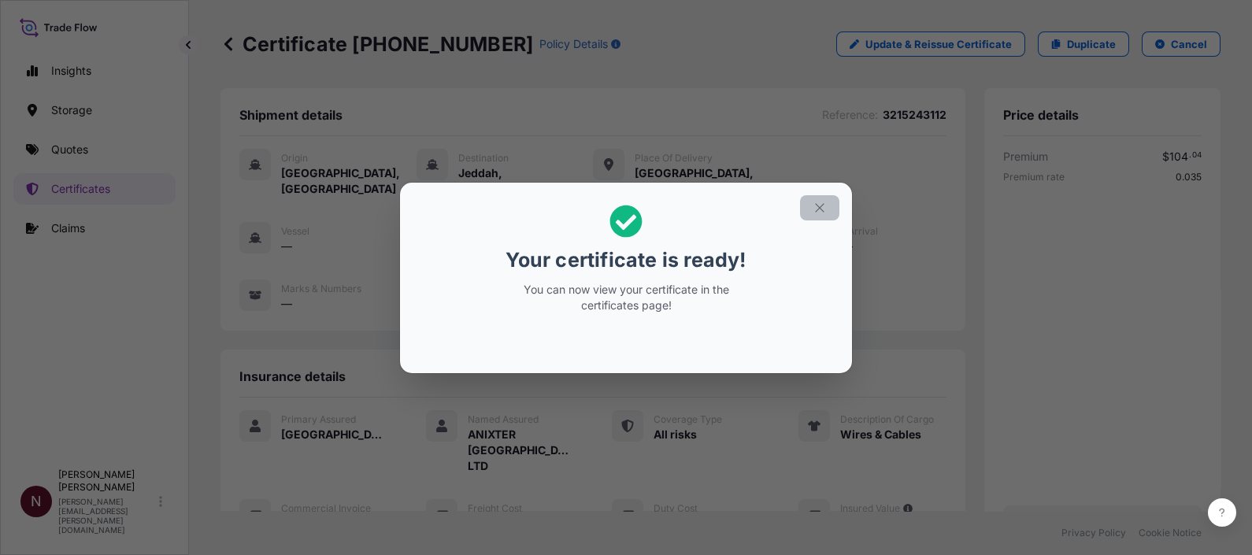
click at [816, 203] on icon "button" at bounding box center [819, 208] width 14 height 14
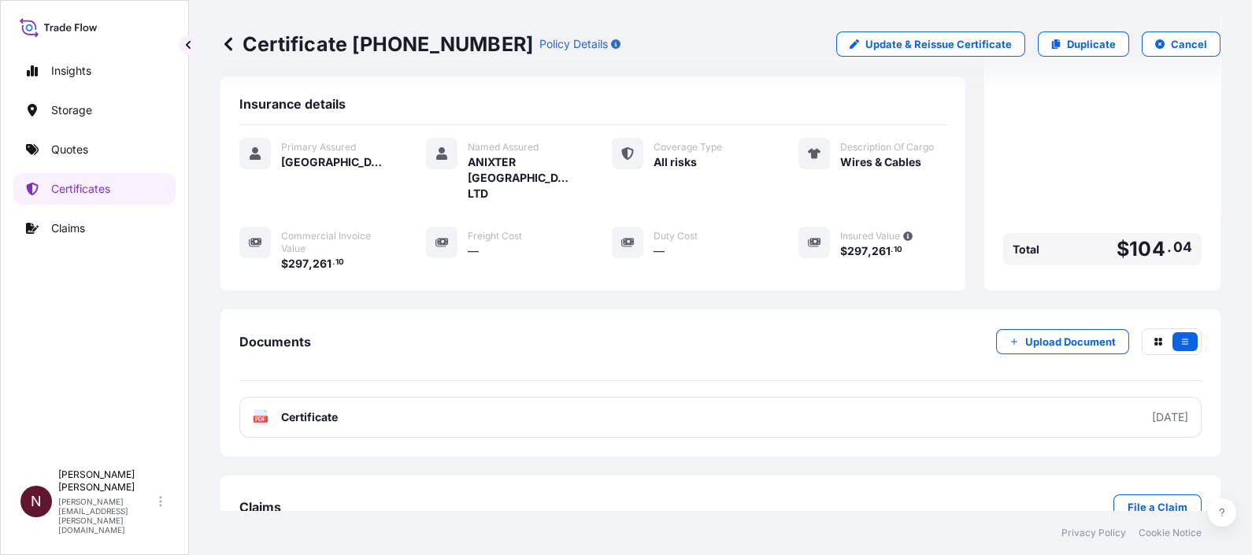
scroll to position [283, 0]
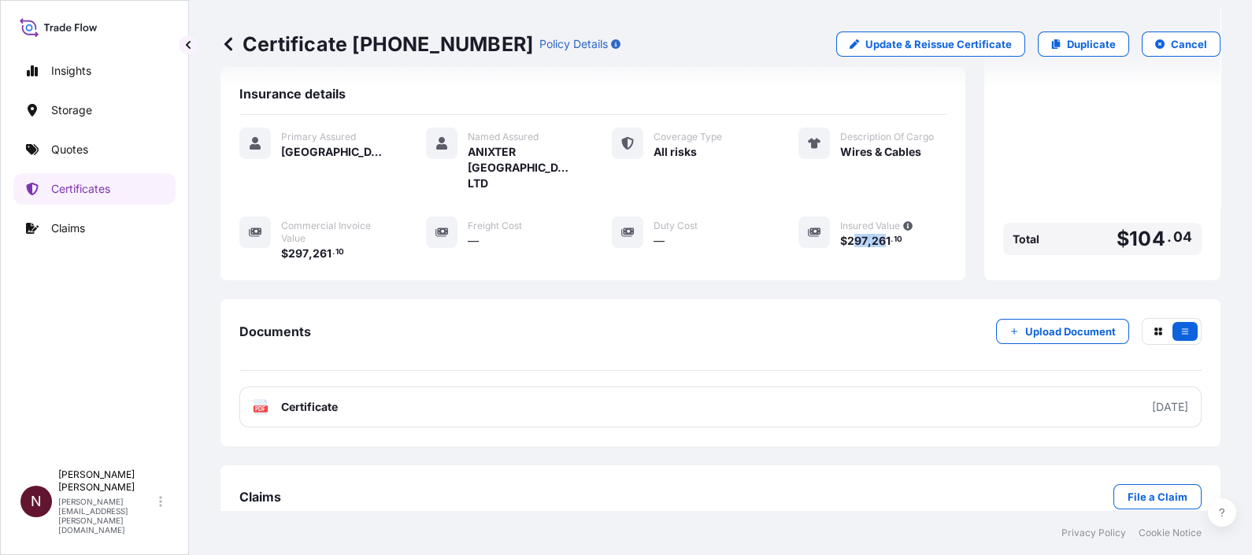
drag, startPoint x: 838, startPoint y: 209, endPoint x: 874, endPoint y: 210, distance: 35.5
click at [874, 235] on span "$ 297 , 261 . 10" at bounding box center [871, 240] width 63 height 11
drag, startPoint x: 874, startPoint y: 210, endPoint x: 844, endPoint y: 213, distance: 30.0
click at [854, 235] on span "297" at bounding box center [857, 240] width 20 height 11
drag, startPoint x: 833, startPoint y: 209, endPoint x: 878, endPoint y: 205, distance: 45.1
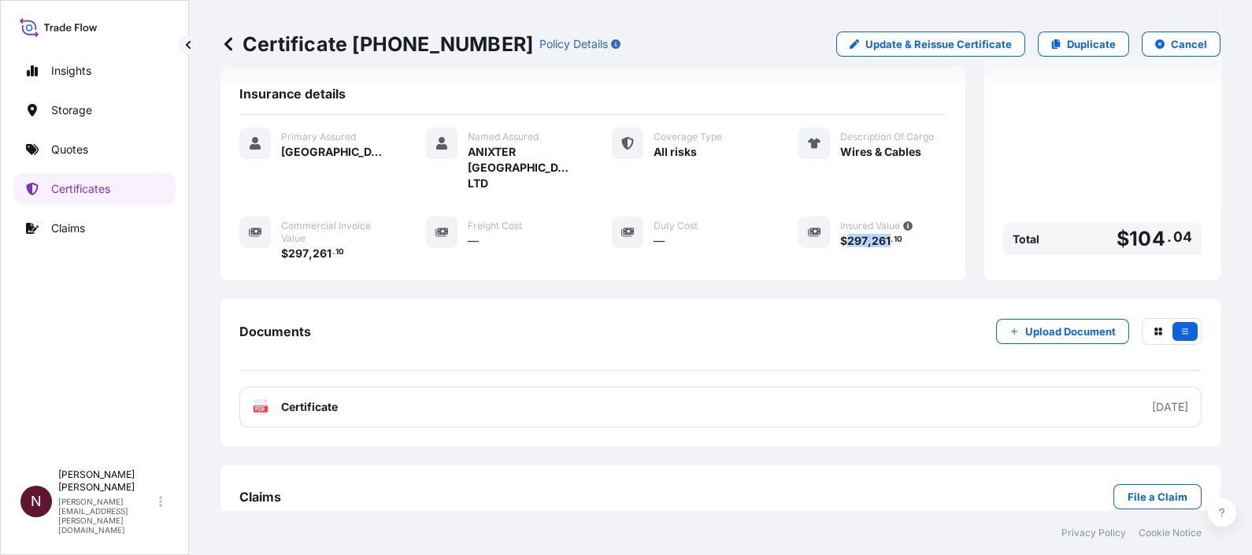
click at [878, 235] on span "$ 297 , 261 . 10" at bounding box center [871, 240] width 63 height 11
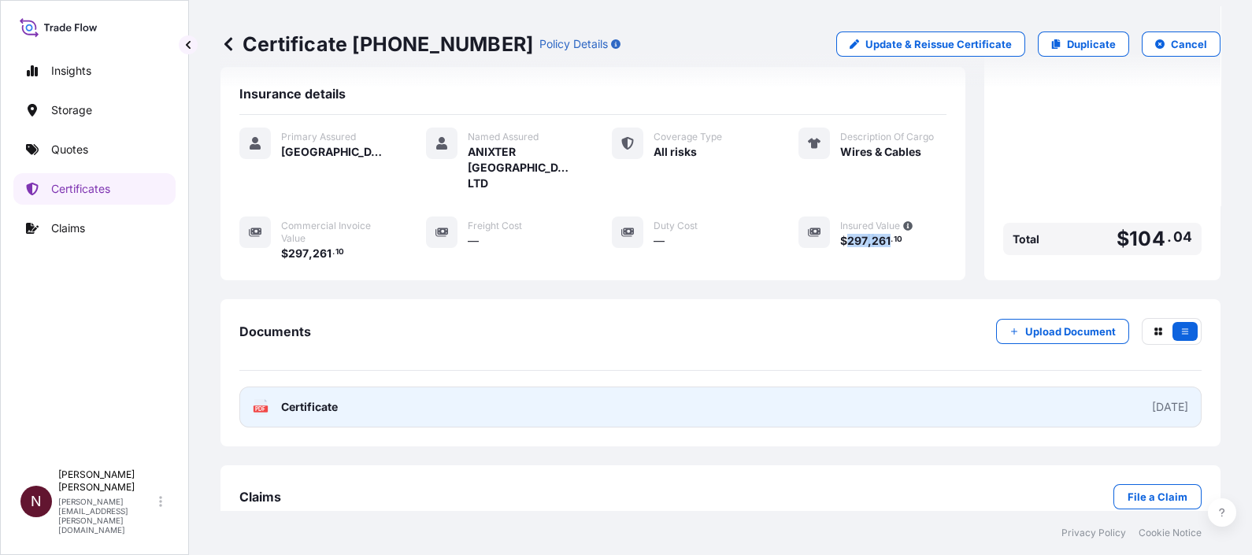
copy span "297 , 261"
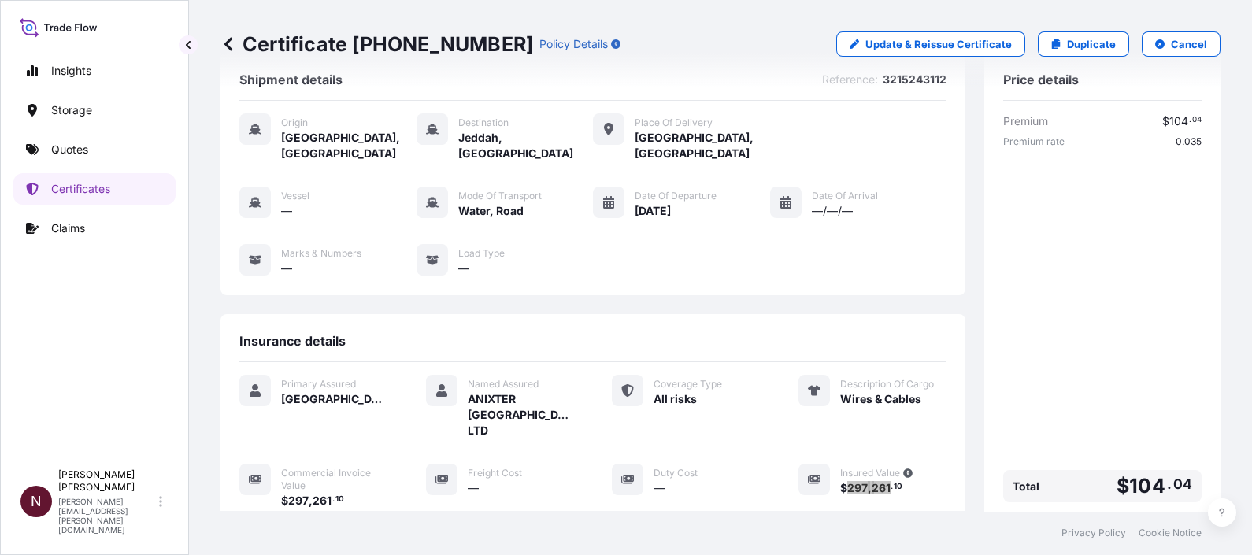
scroll to position [0, 0]
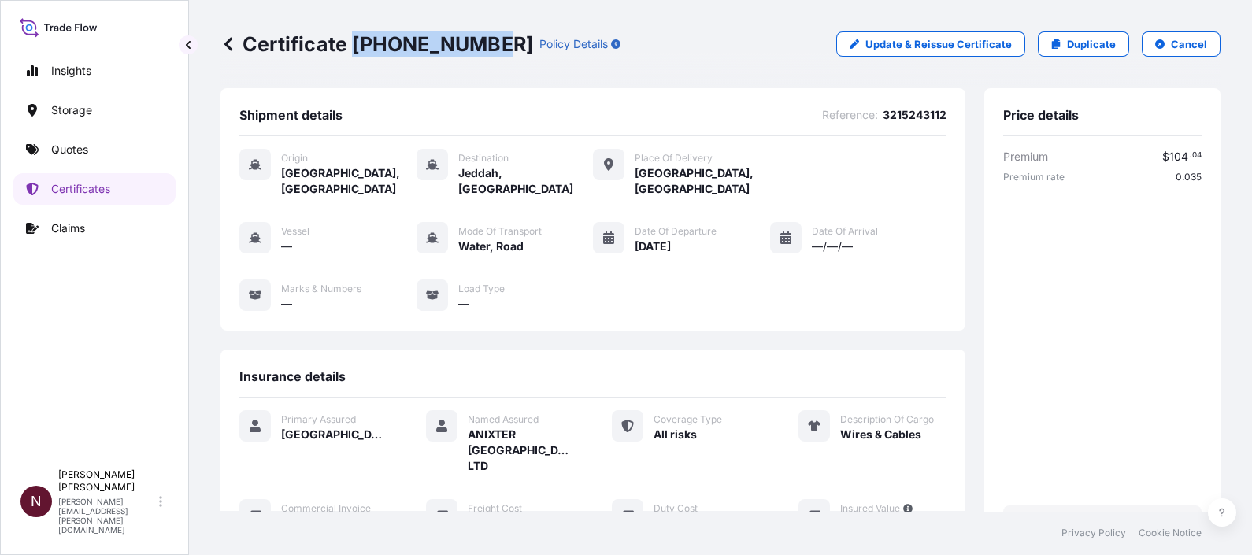
drag, startPoint x: 353, startPoint y: 44, endPoint x: 477, endPoint y: 43, distance: 124.4
click at [477, 43] on p "Certificate 31614-1801-1" at bounding box center [376, 43] width 313 height 25
copy p "31614-1801-1"
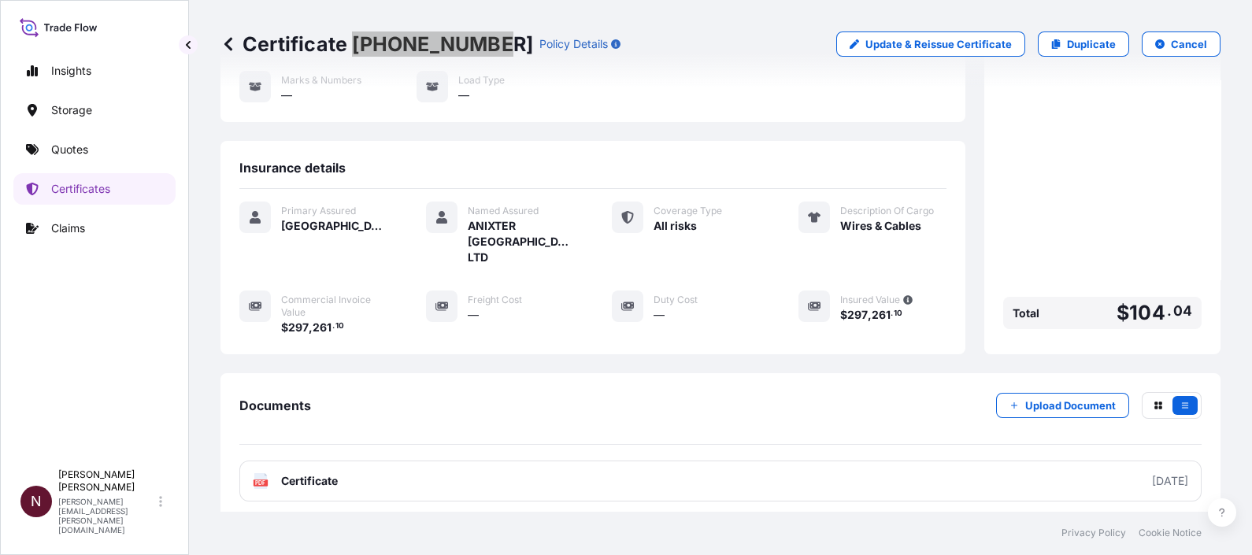
scroll to position [283, 0]
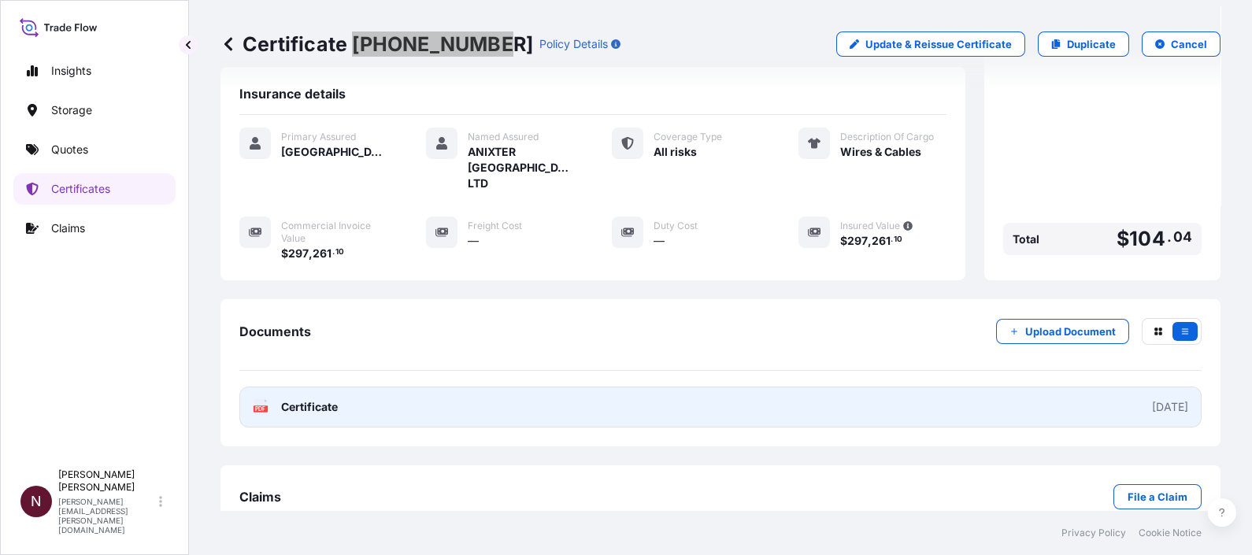
click at [336, 399] on span "Certificate" at bounding box center [309, 407] width 57 height 16
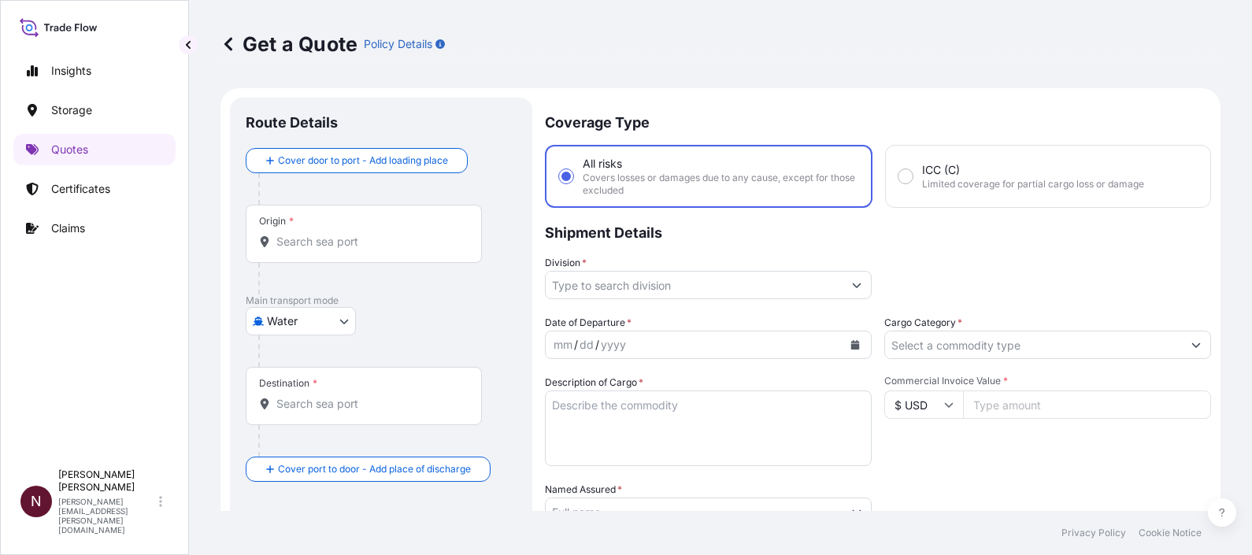
select select "Water"
